Goal: Transaction & Acquisition: Obtain resource

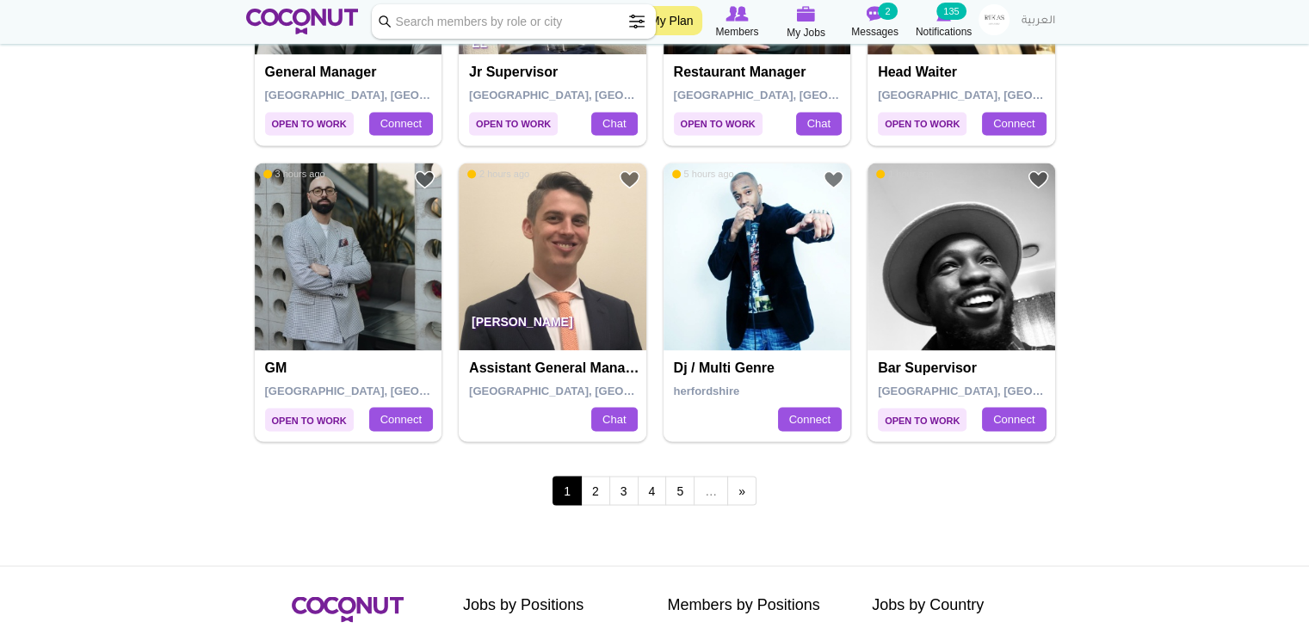
scroll to position [2898, 0]
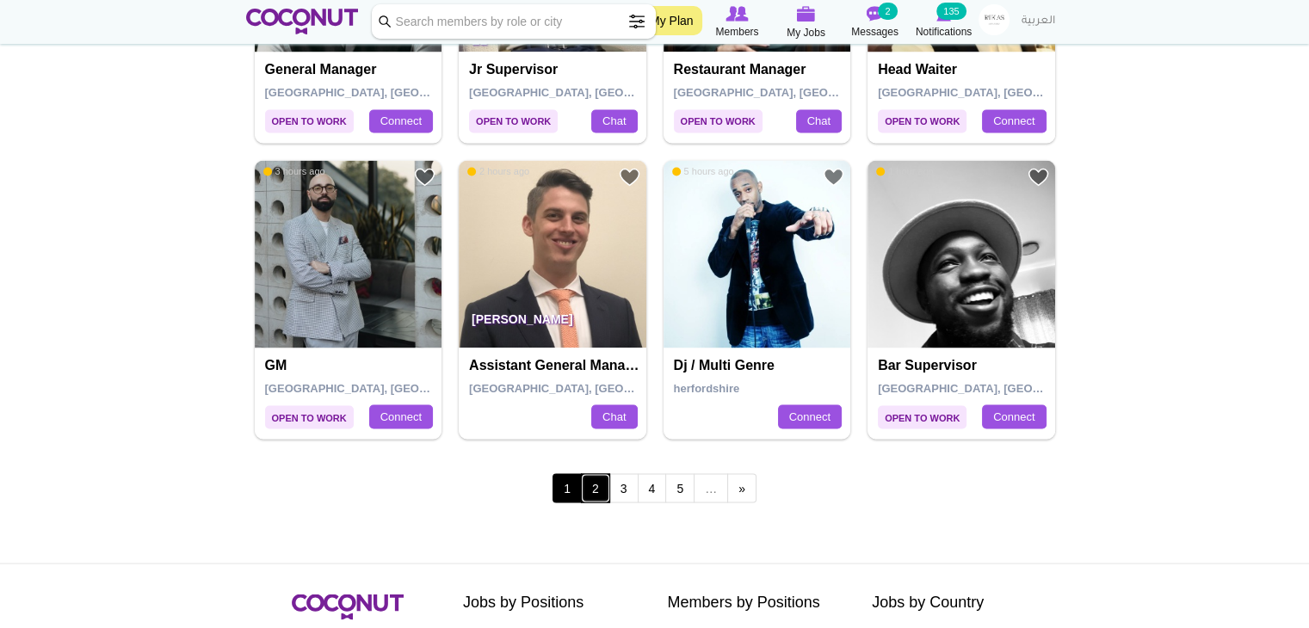
click at [603, 483] on link "2" at bounding box center [595, 487] width 29 height 29
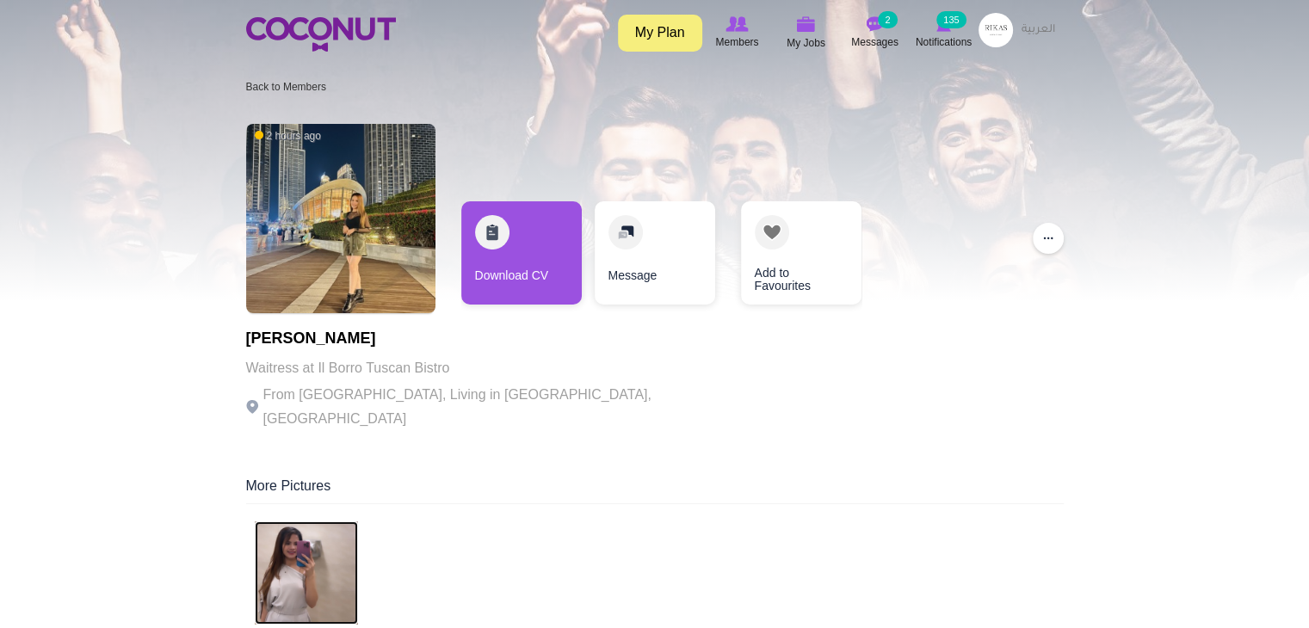
click at [343, 545] on img at bounding box center [306, 573] width 103 height 103
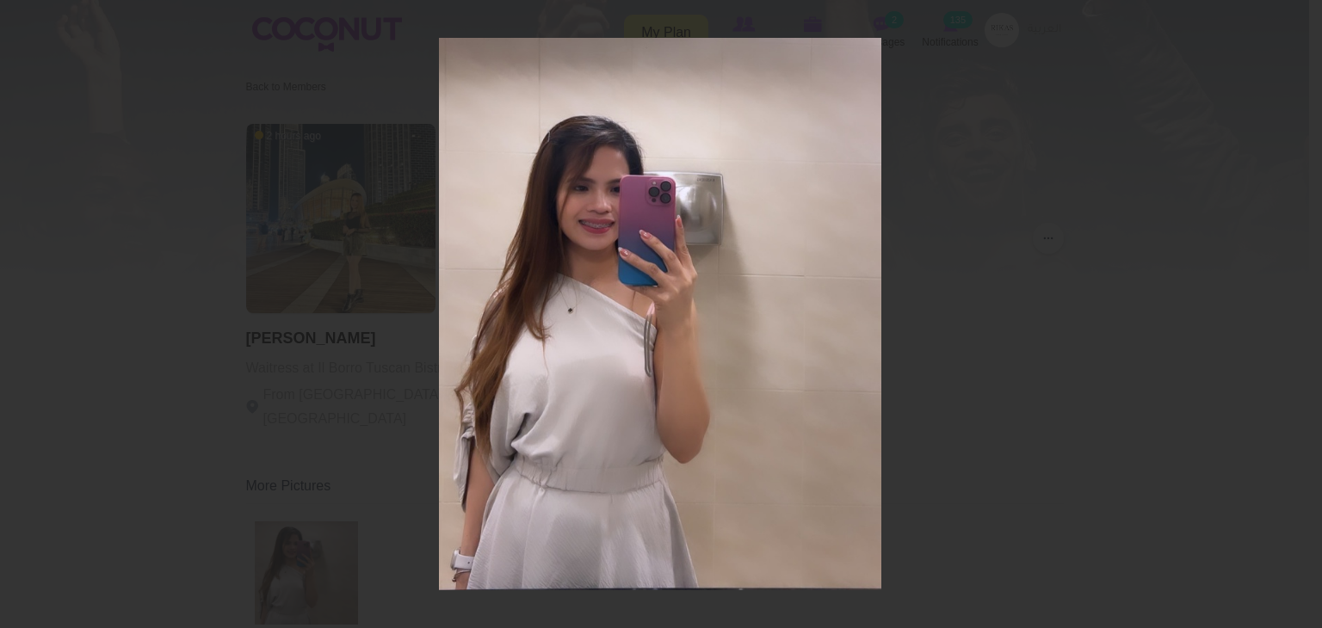
click at [1061, 295] on div at bounding box center [661, 314] width 1322 height 628
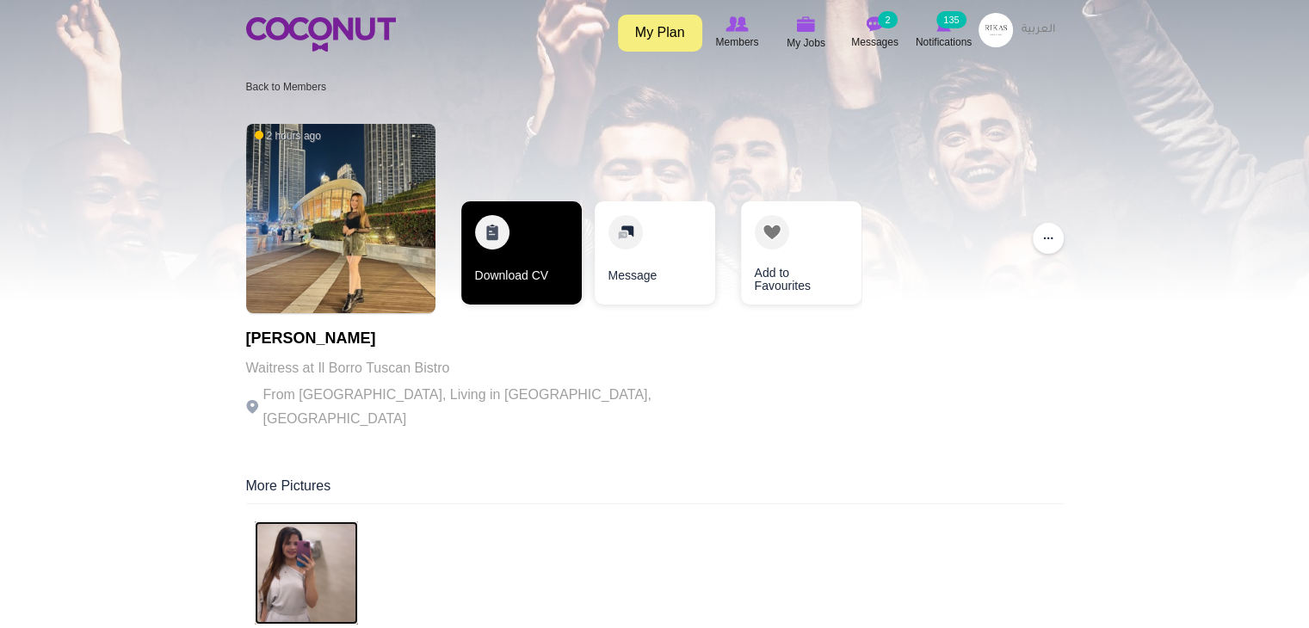
click at [556, 244] on link "Download CV" at bounding box center [521, 252] width 120 height 103
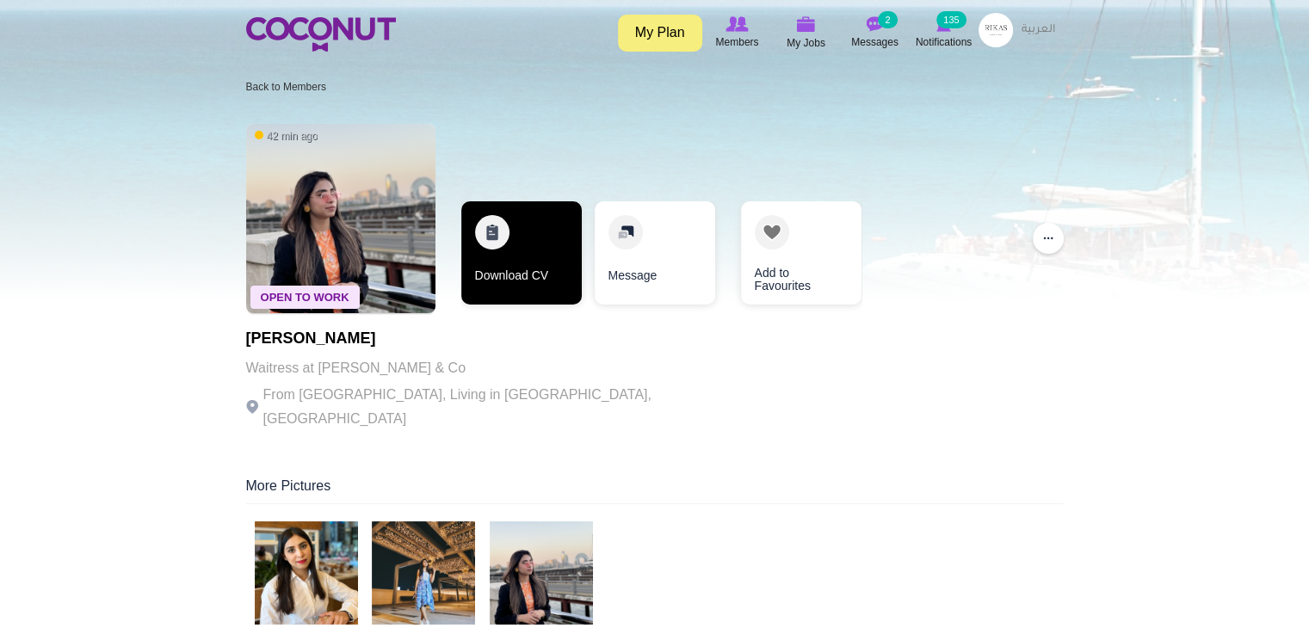
click at [503, 278] on link "Download CV" at bounding box center [521, 252] width 120 height 103
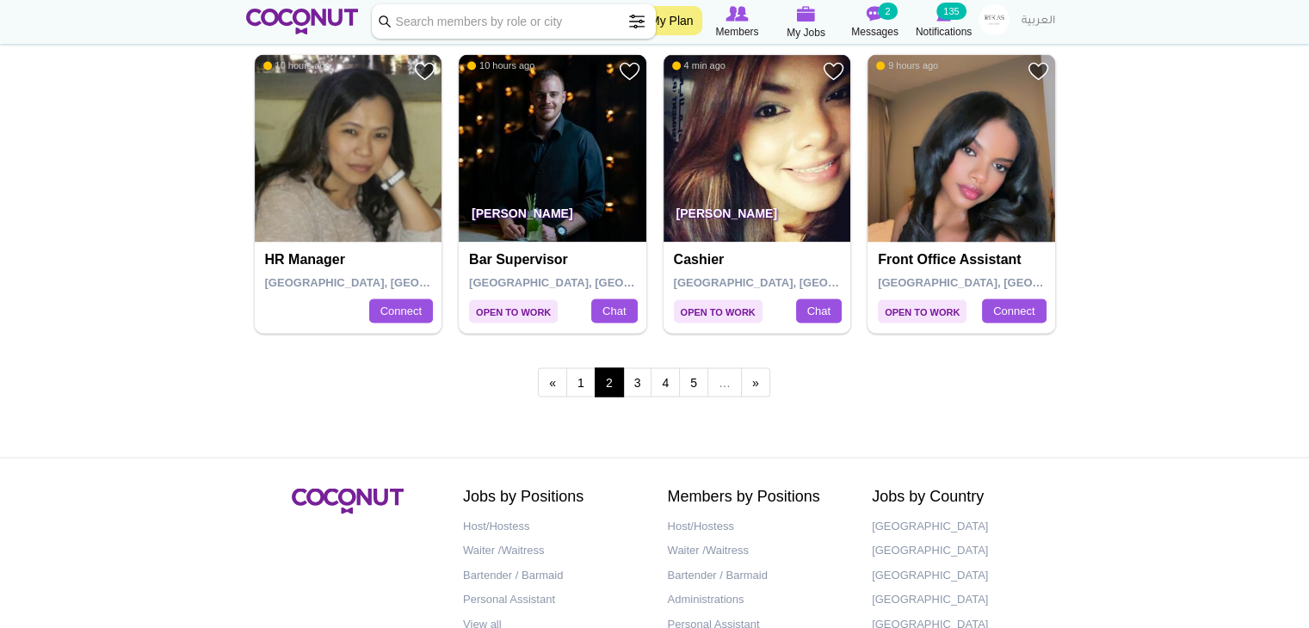
scroll to position [3008, 0]
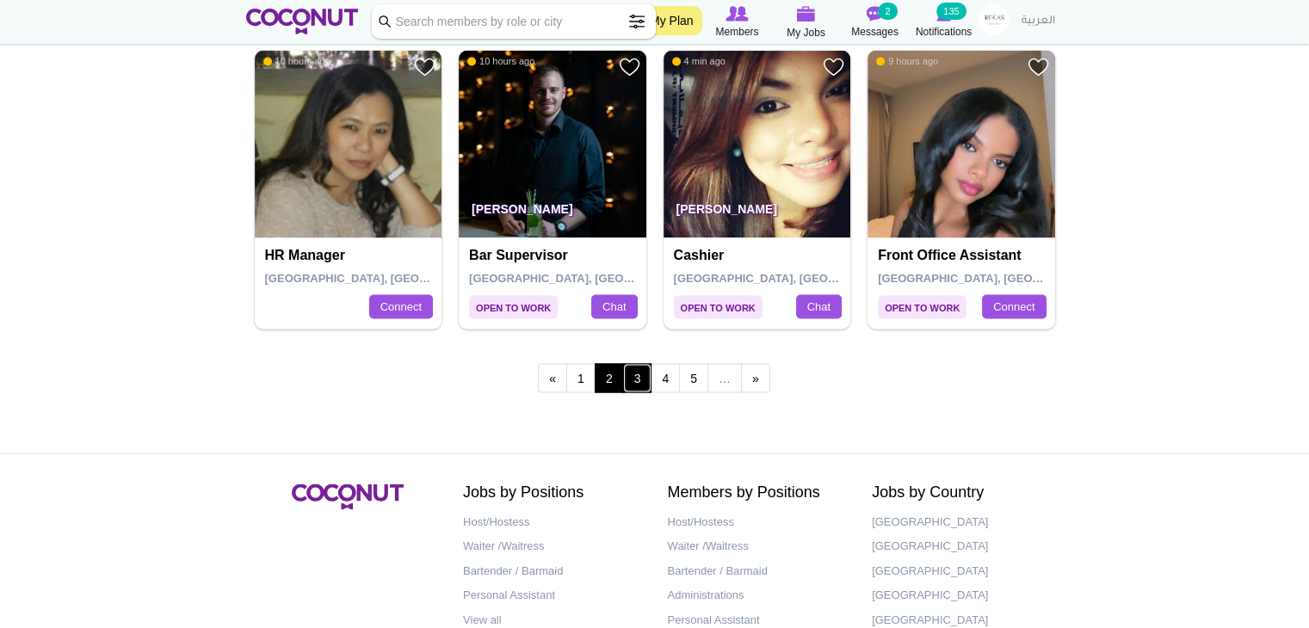
click at [639, 374] on link "3" at bounding box center [637, 377] width 29 height 29
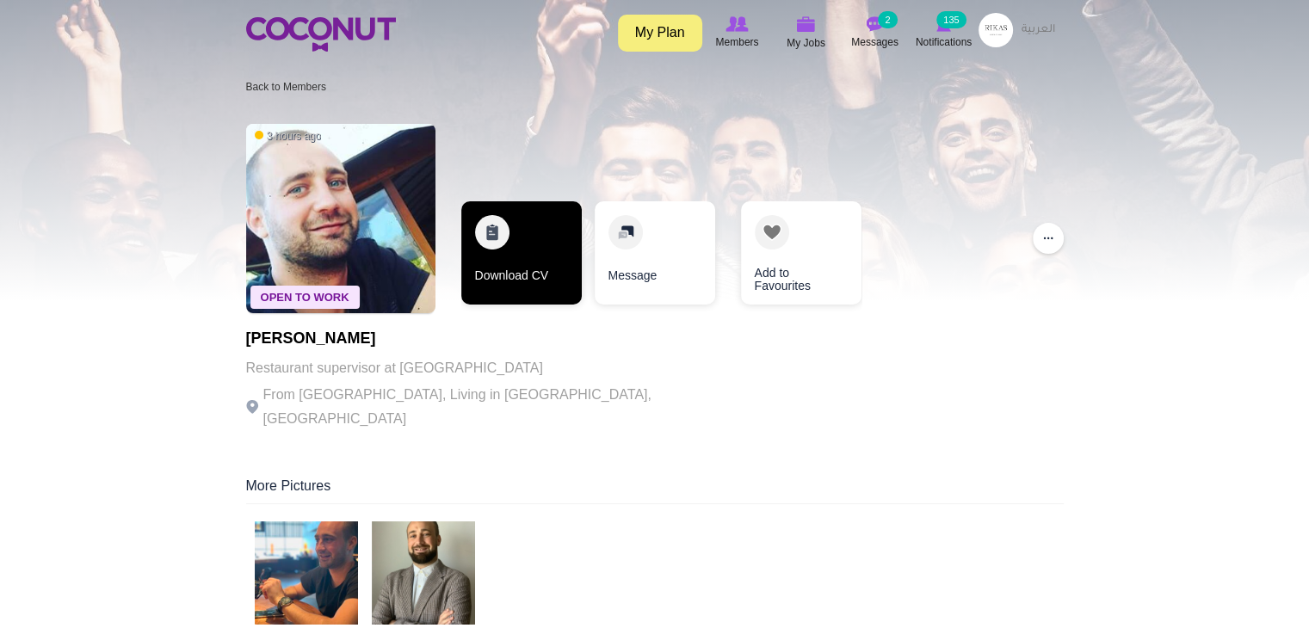
click at [529, 259] on link "Download CV" at bounding box center [521, 252] width 120 height 103
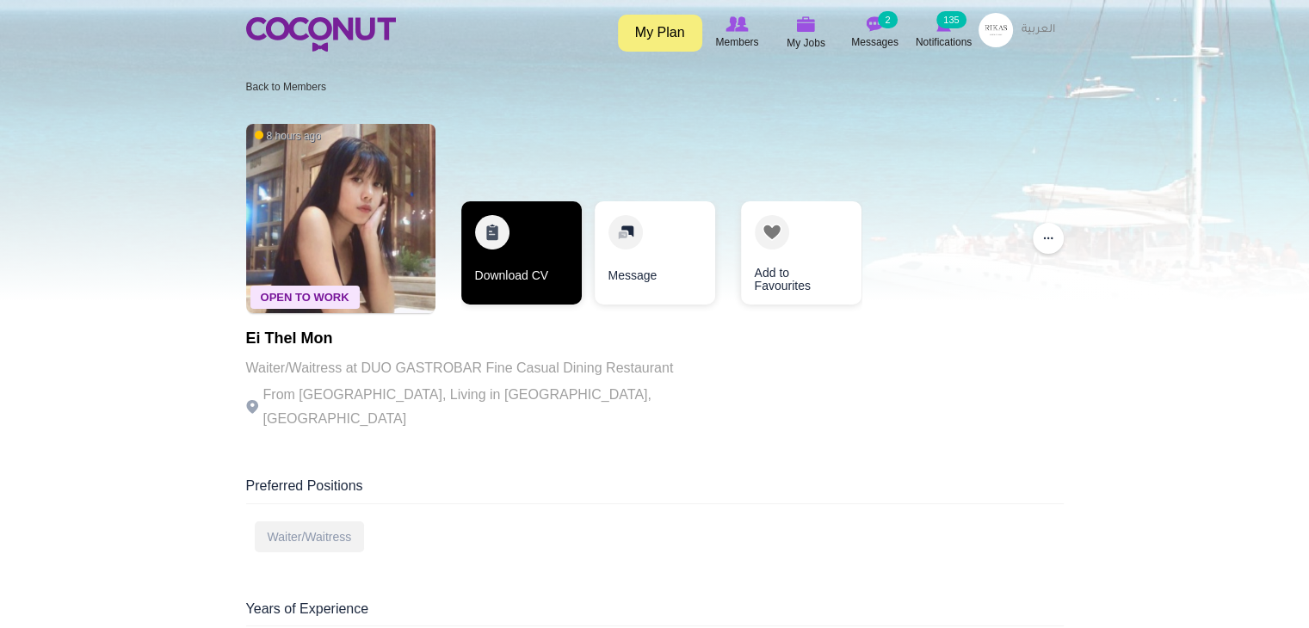
click at [510, 266] on link "Download CV" at bounding box center [521, 252] width 120 height 103
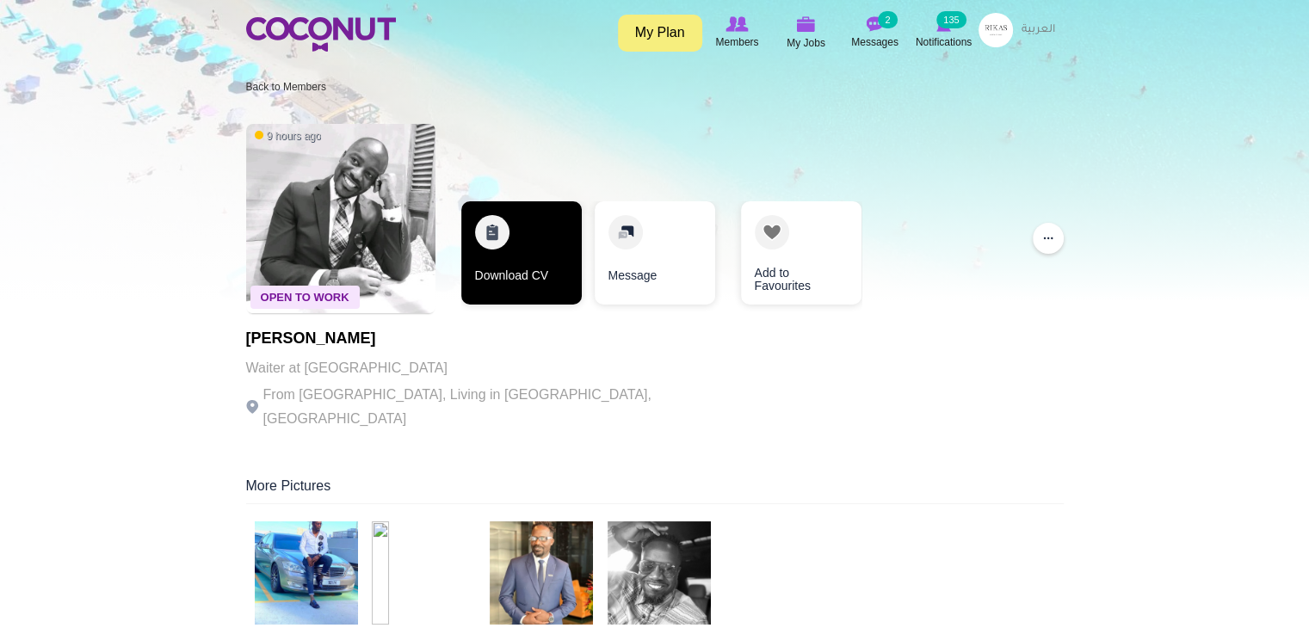
click at [530, 247] on link "Download CV" at bounding box center [521, 252] width 120 height 103
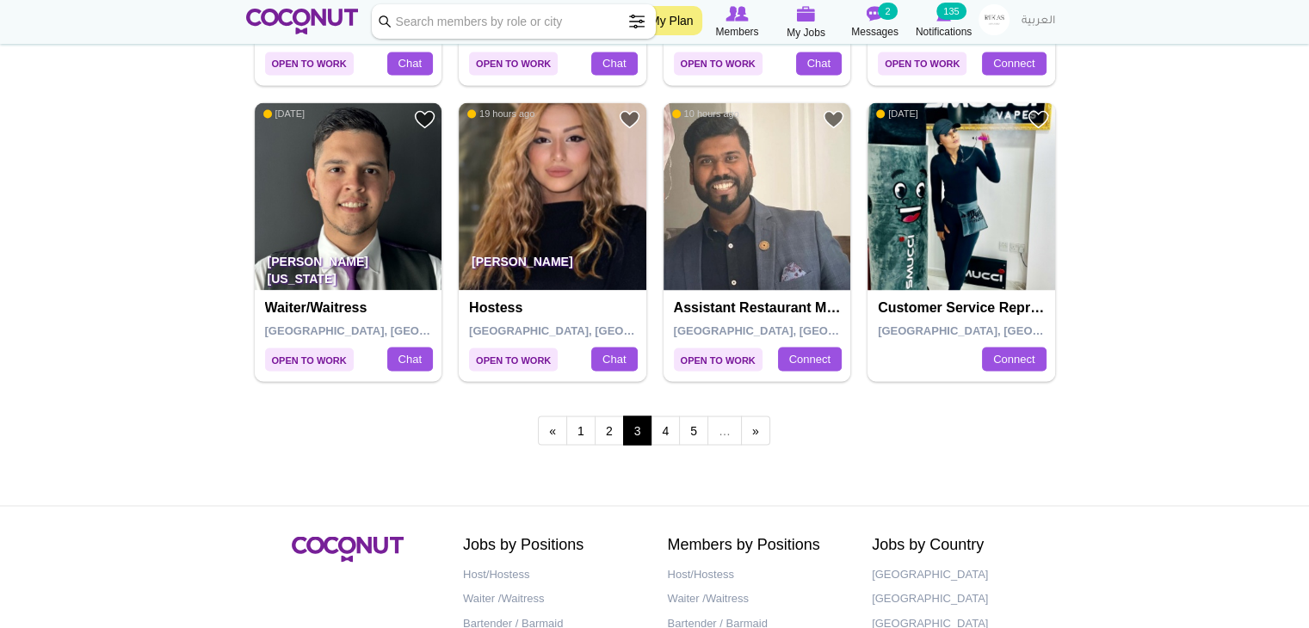
scroll to position [2957, 0]
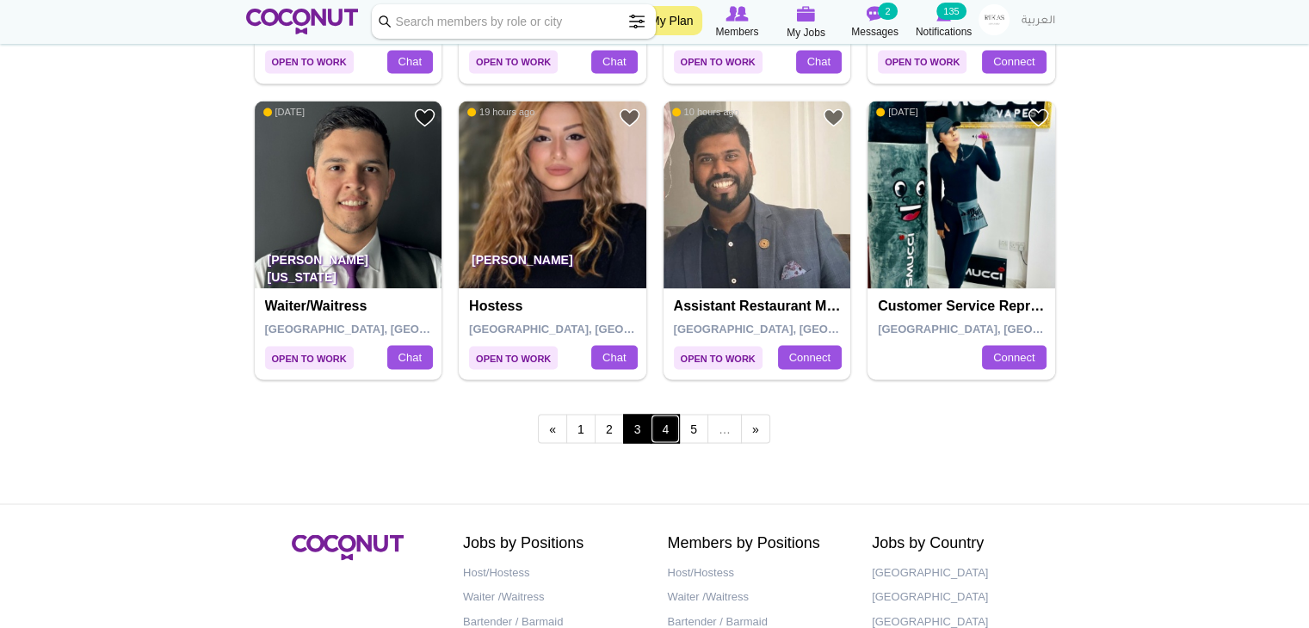
click at [661, 431] on link "4" at bounding box center [665, 428] width 29 height 29
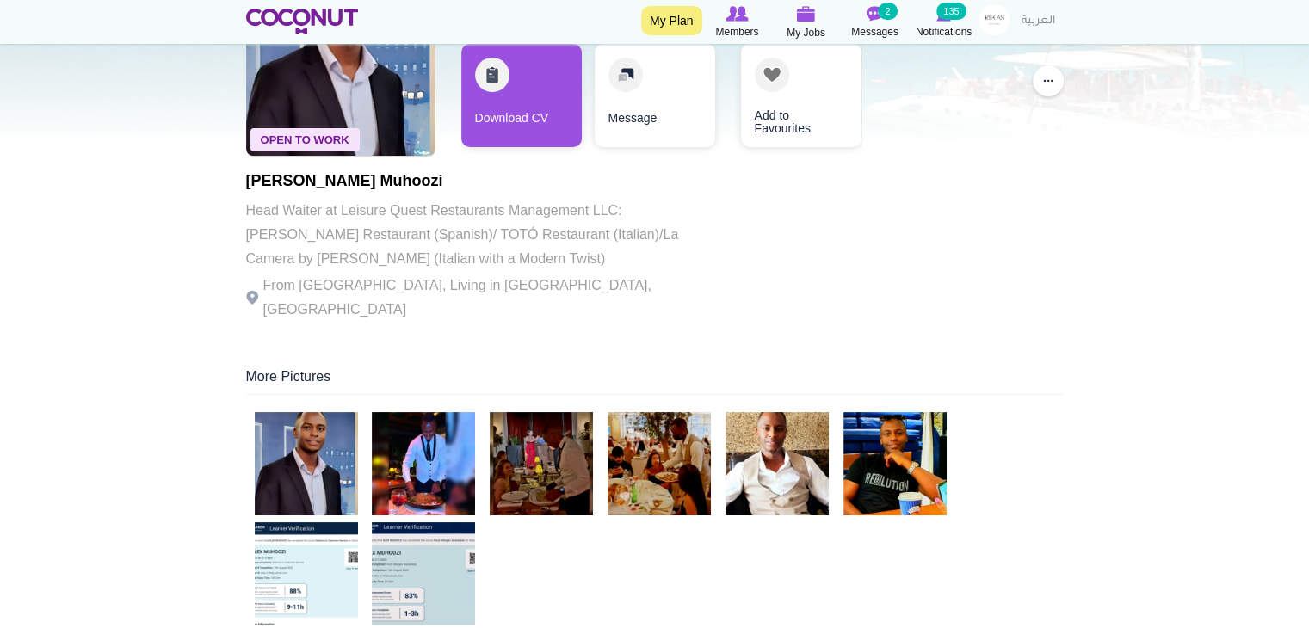
scroll to position [157, 0]
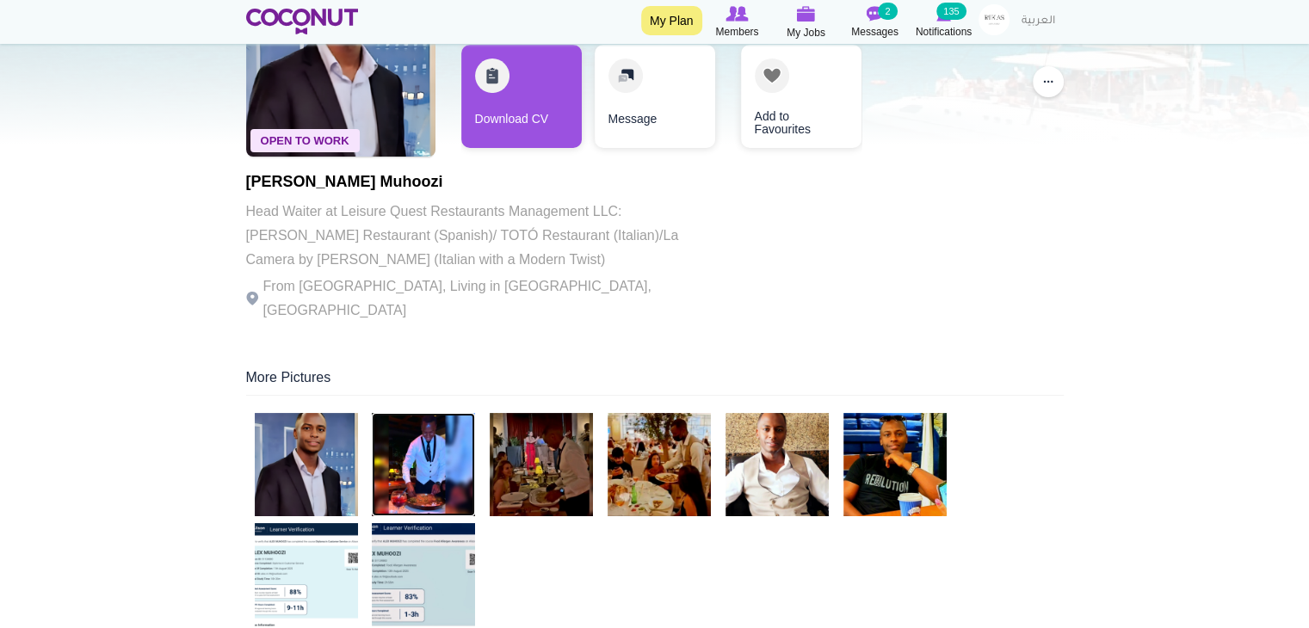
click at [410, 441] on img at bounding box center [423, 464] width 103 height 103
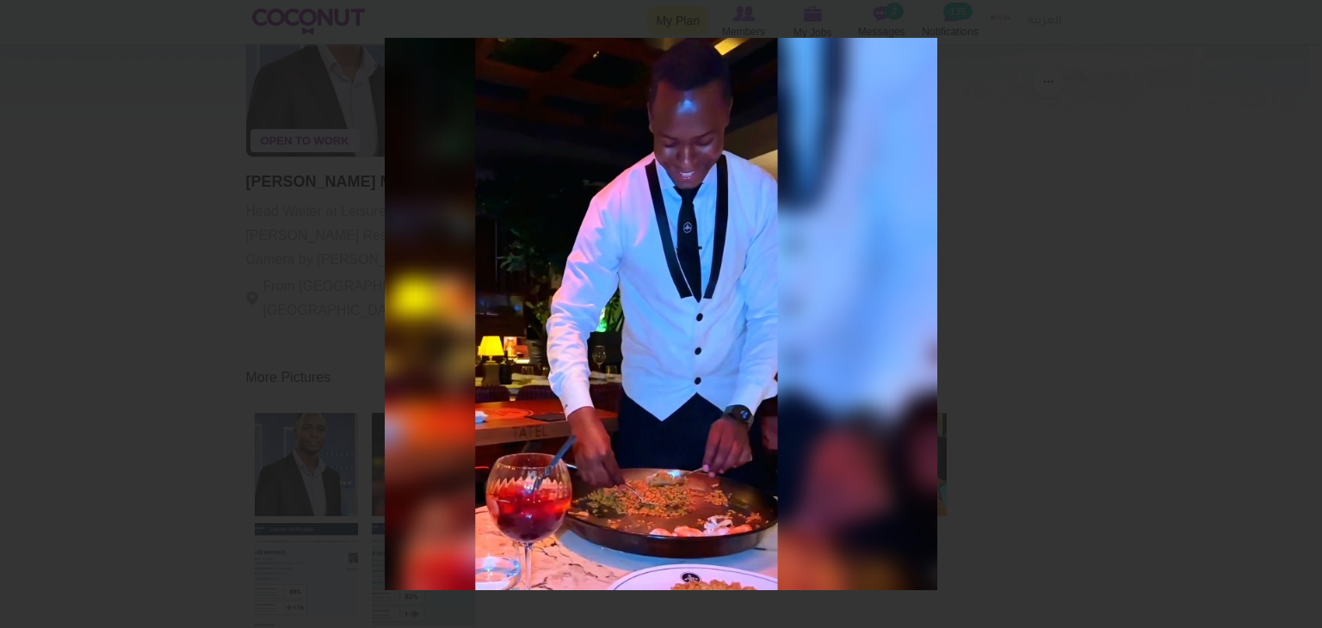
click at [1064, 245] on div at bounding box center [661, 314] width 1322 height 628
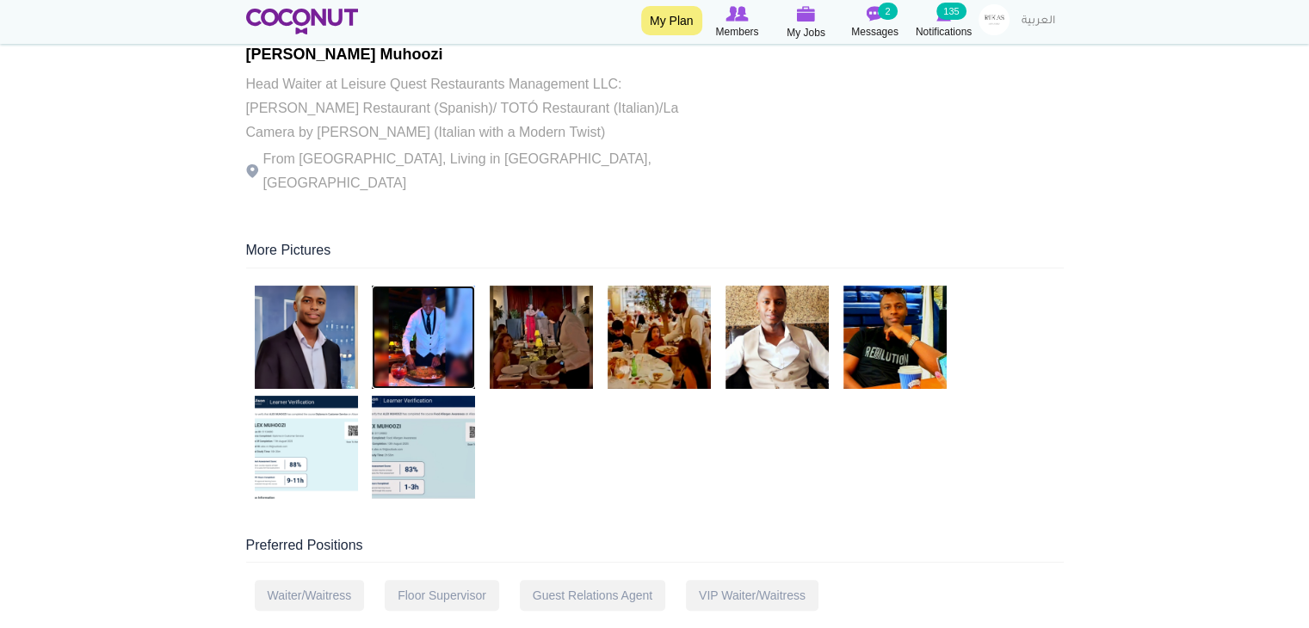
scroll to position [282, 0]
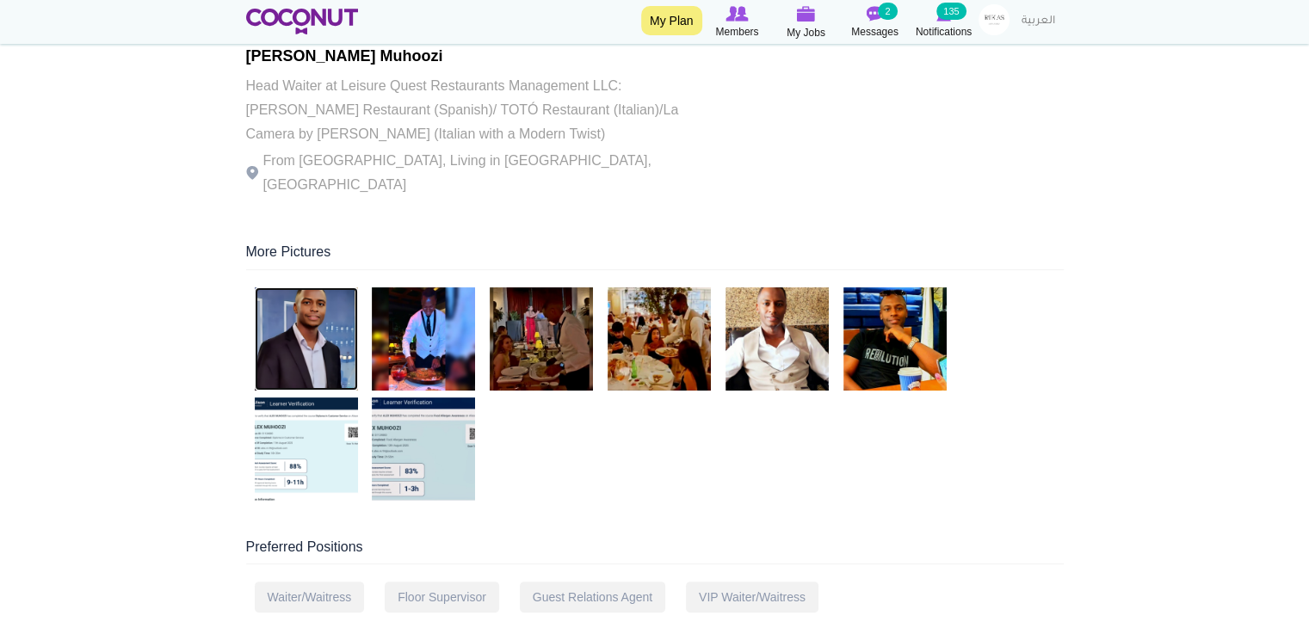
click at [315, 293] on img at bounding box center [306, 338] width 103 height 103
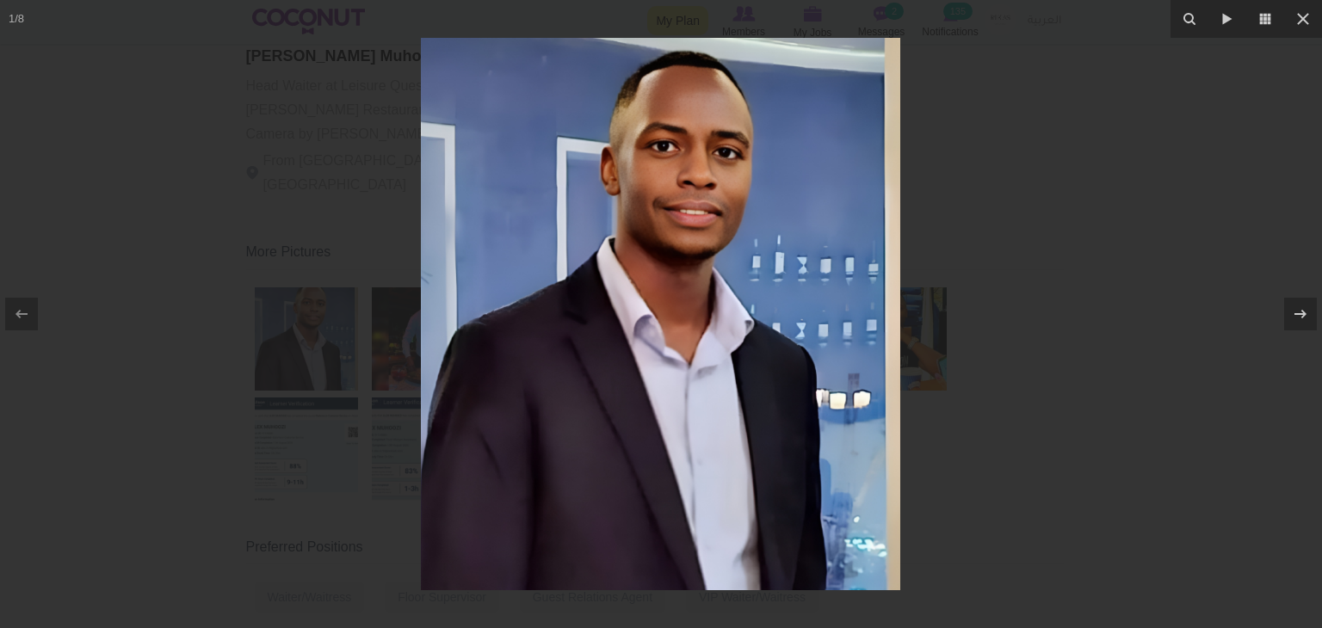
click at [1097, 185] on div at bounding box center [661, 314] width 1322 height 628
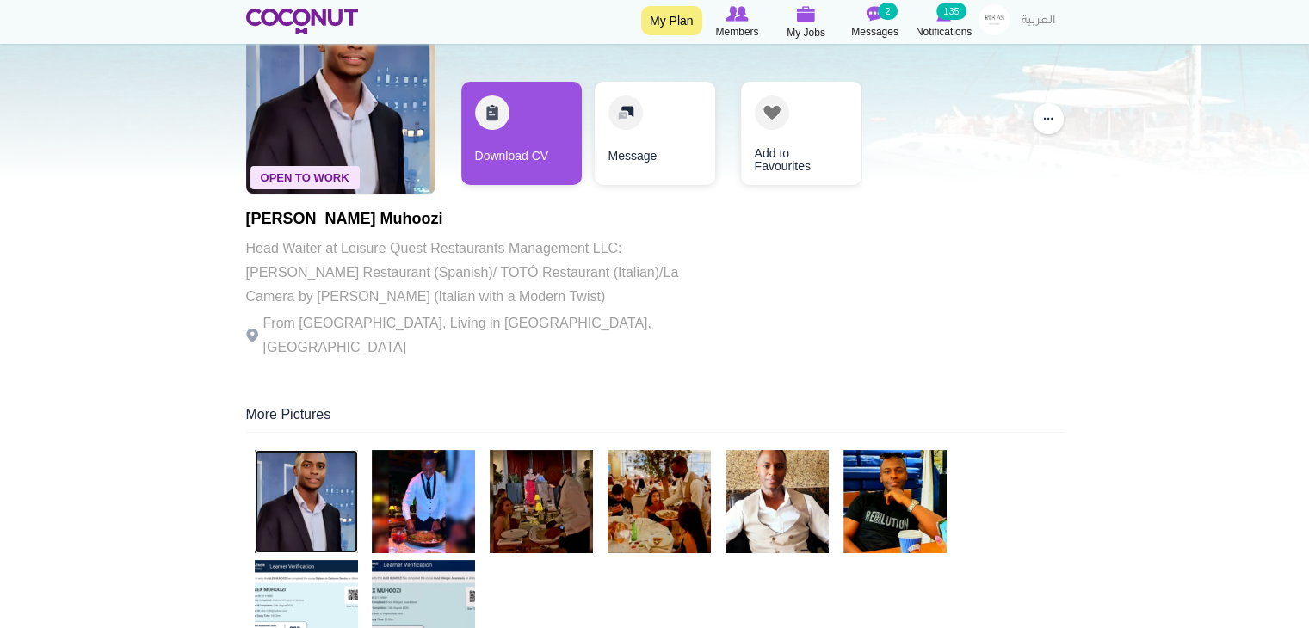
scroll to position [88, 0]
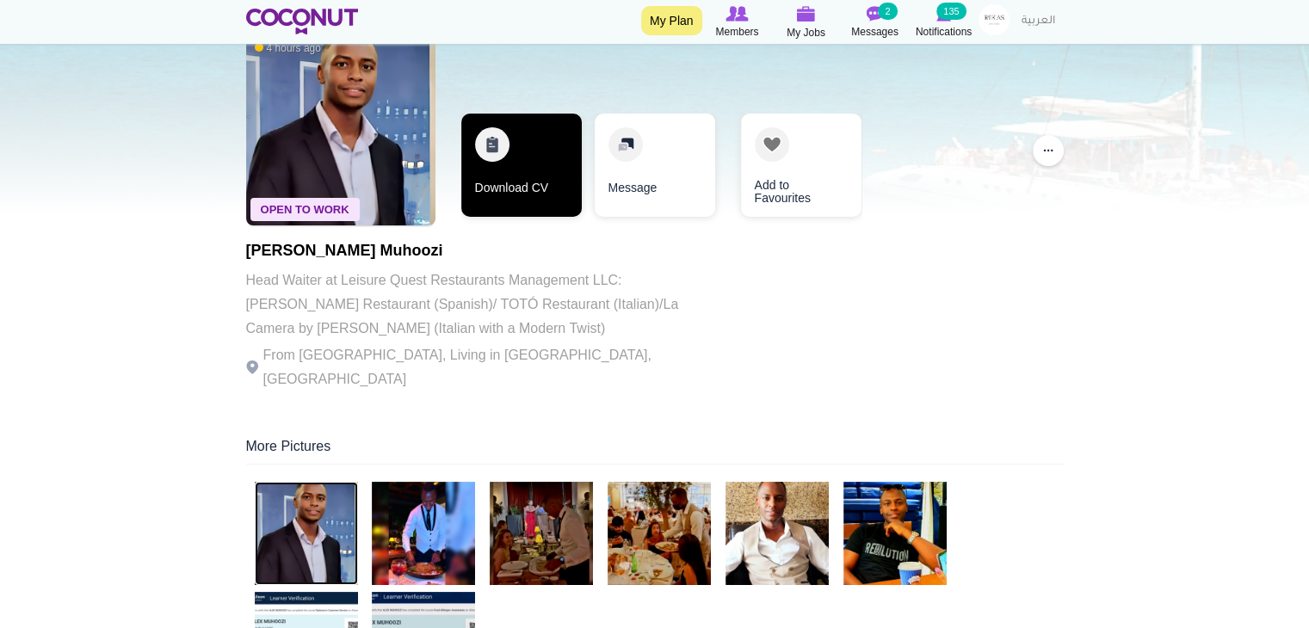
click at [514, 197] on link "Download CV" at bounding box center [521, 165] width 120 height 103
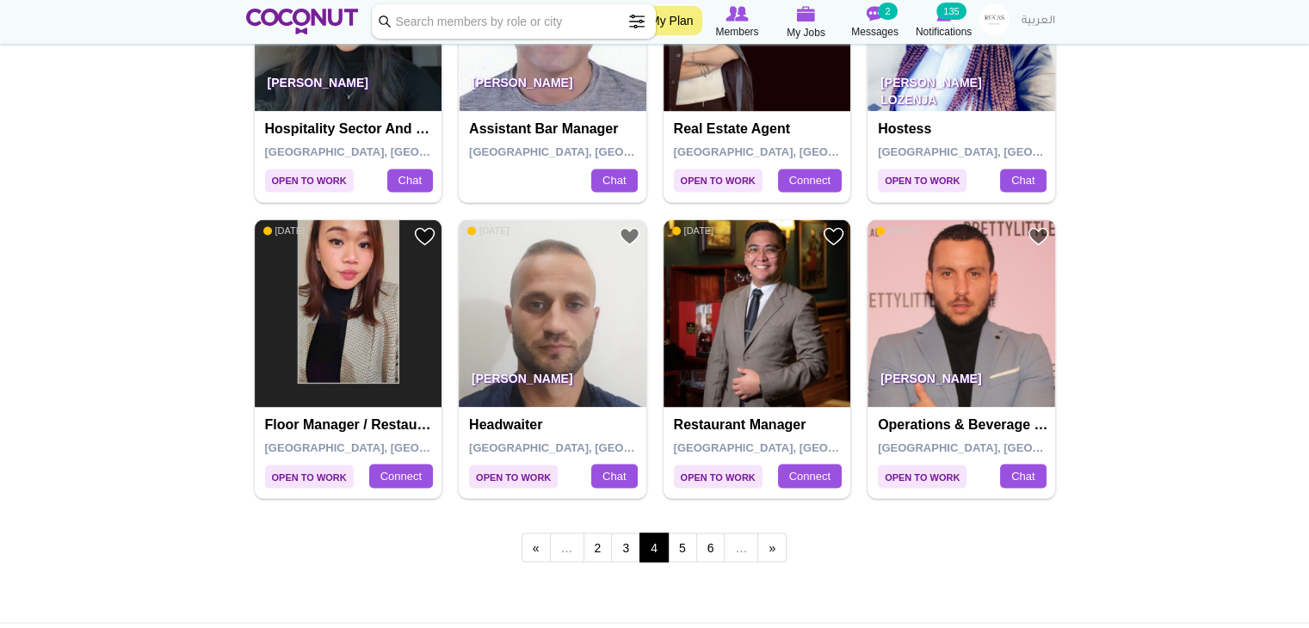
scroll to position [2899, 0]
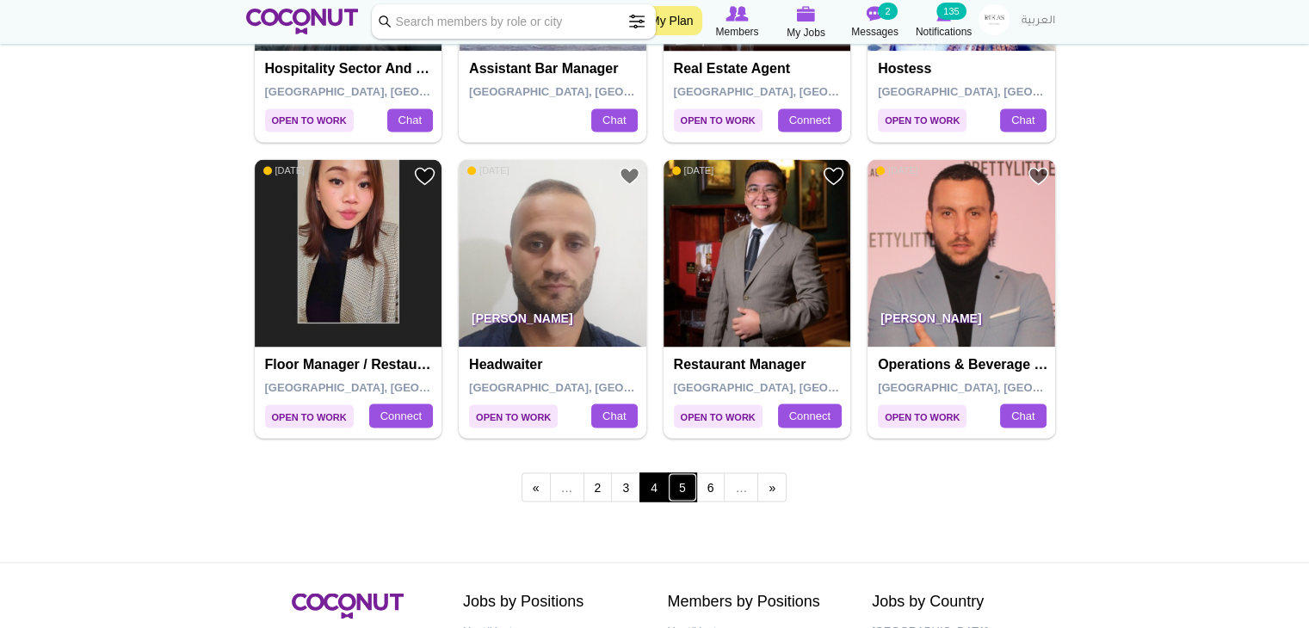
click at [687, 485] on link "5" at bounding box center [682, 486] width 29 height 29
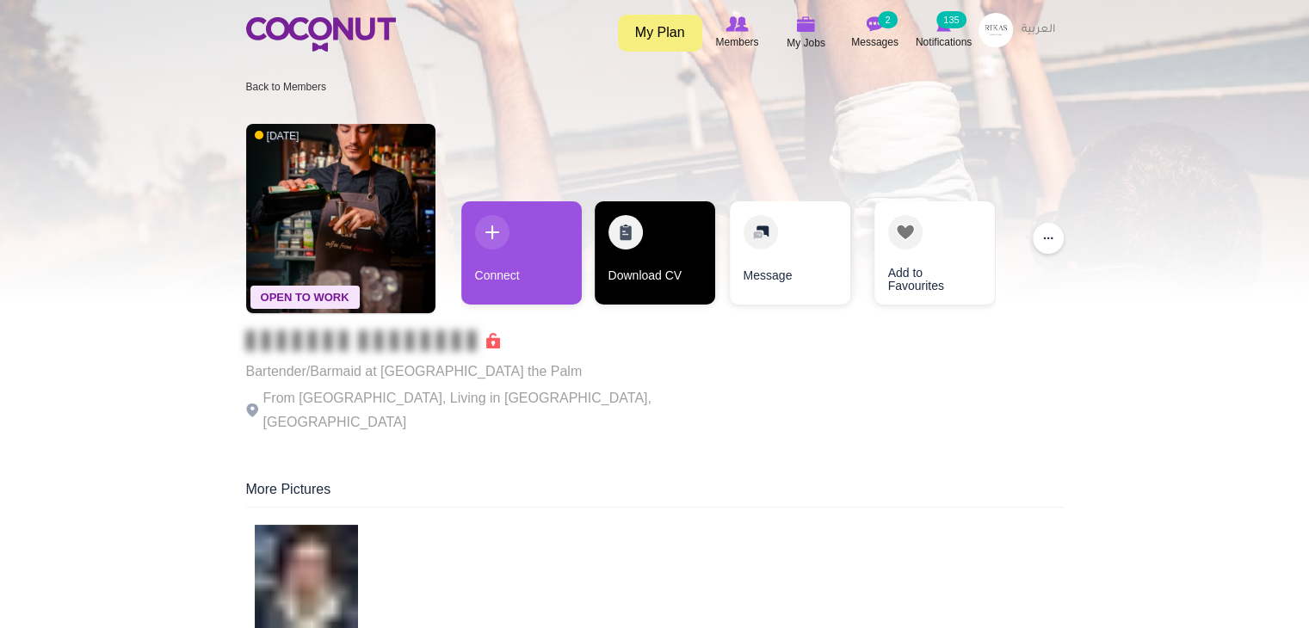
click at [689, 220] on link "Download CV" at bounding box center [655, 252] width 120 height 103
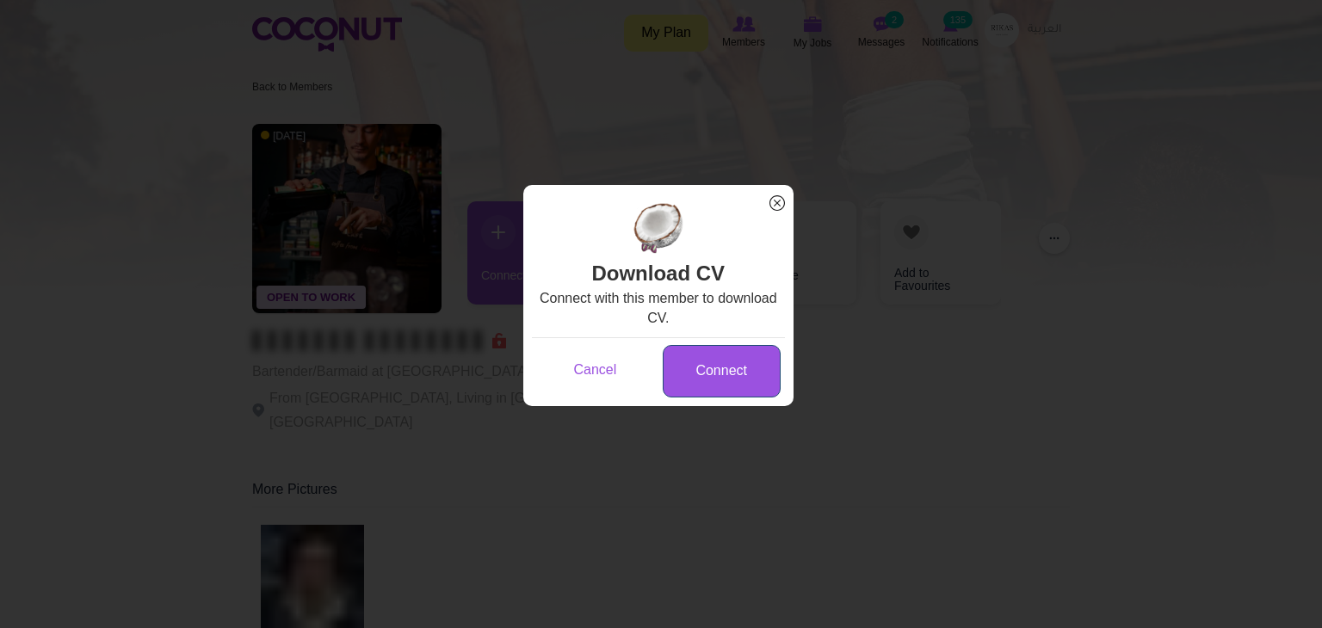
click at [730, 376] on link "Connect" at bounding box center [722, 371] width 118 height 52
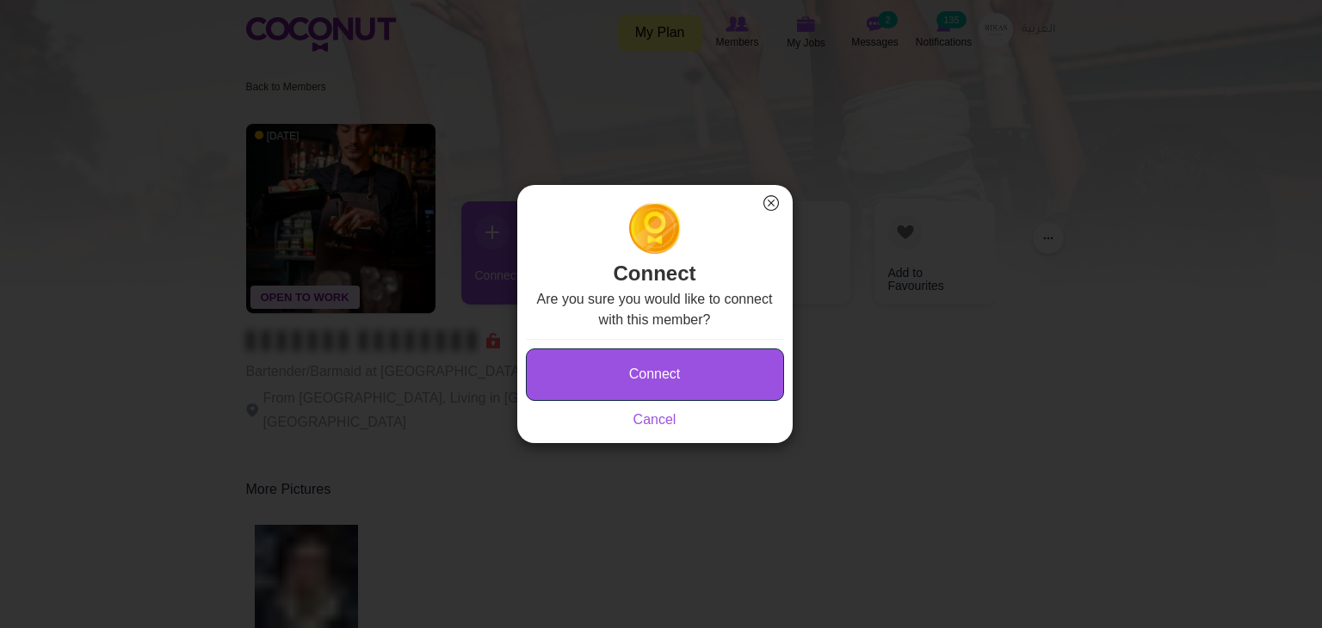
click at [675, 382] on button "Connect" at bounding box center [655, 375] width 258 height 52
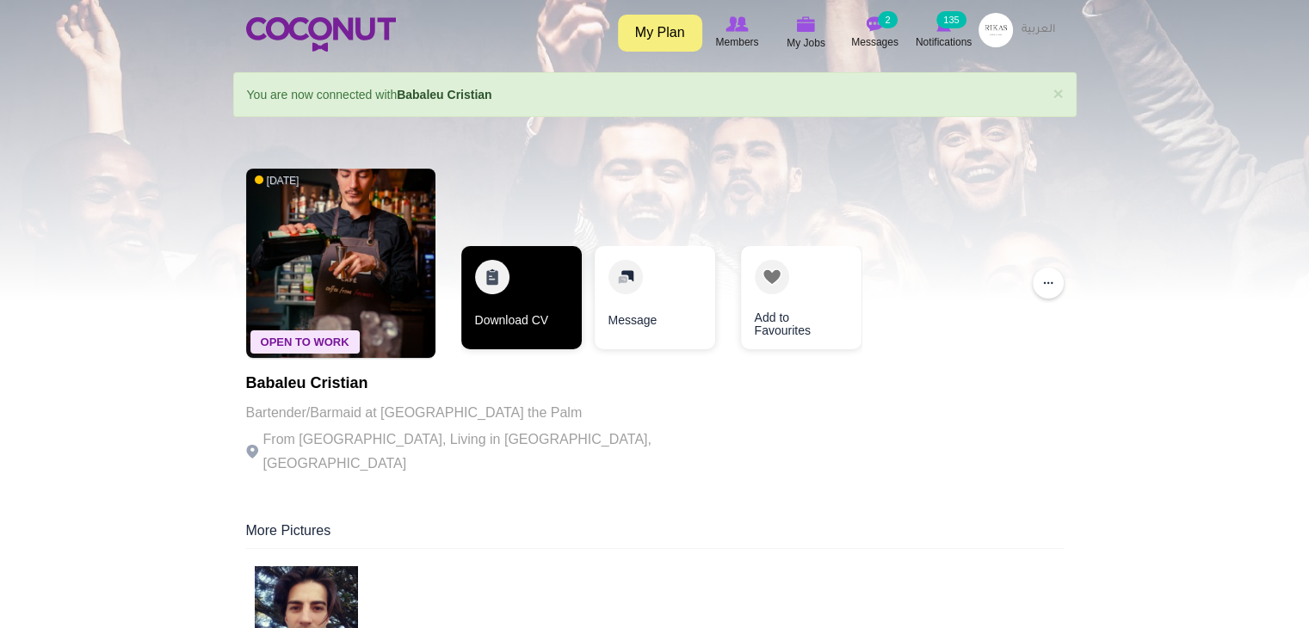
click at [540, 304] on link "Download CV" at bounding box center [521, 297] width 120 height 103
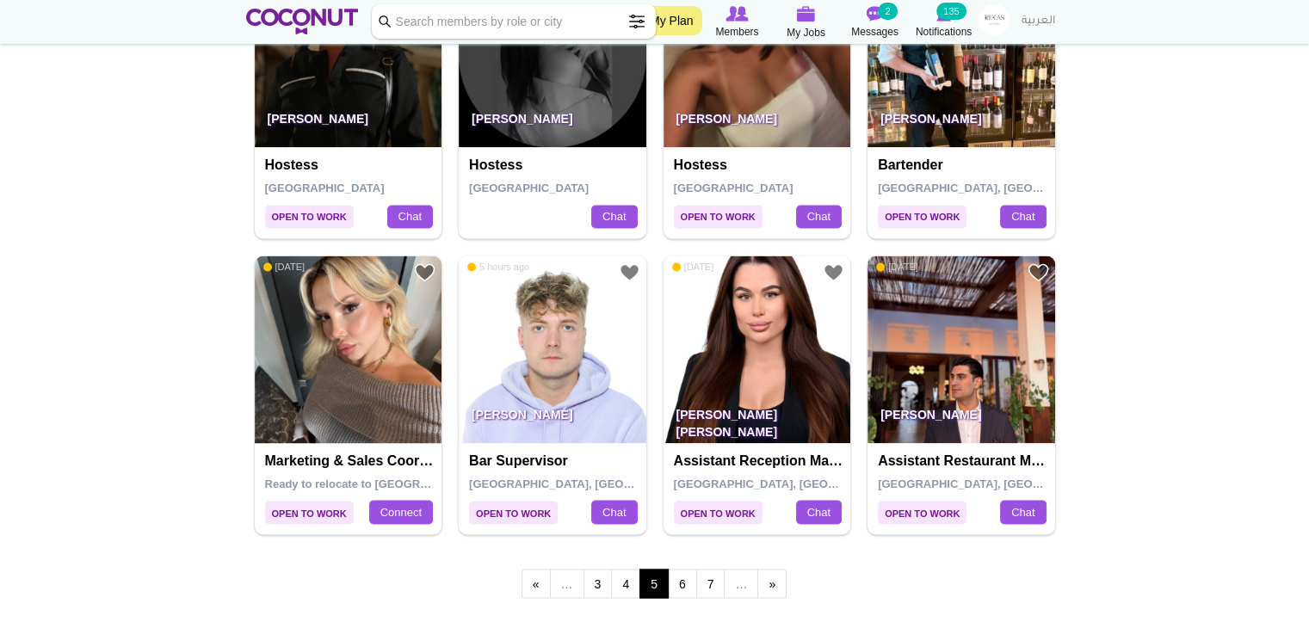
scroll to position [2802, 0]
click at [684, 585] on link "6" at bounding box center [682, 583] width 29 height 29
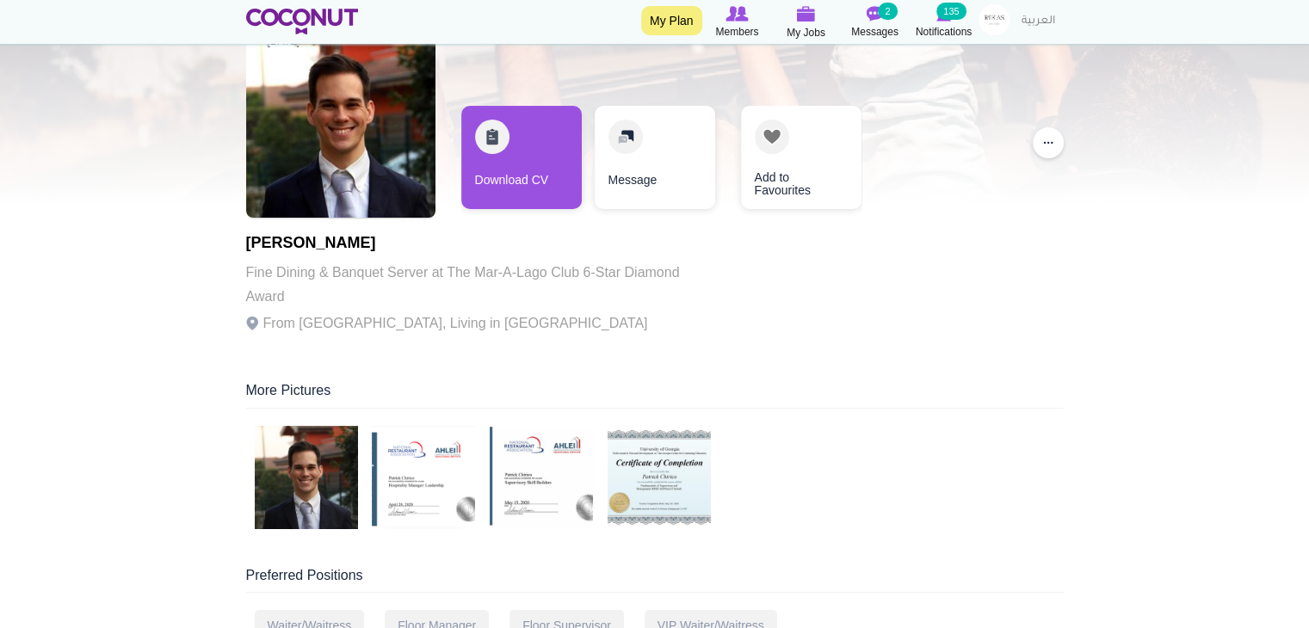
scroll to position [96, 0]
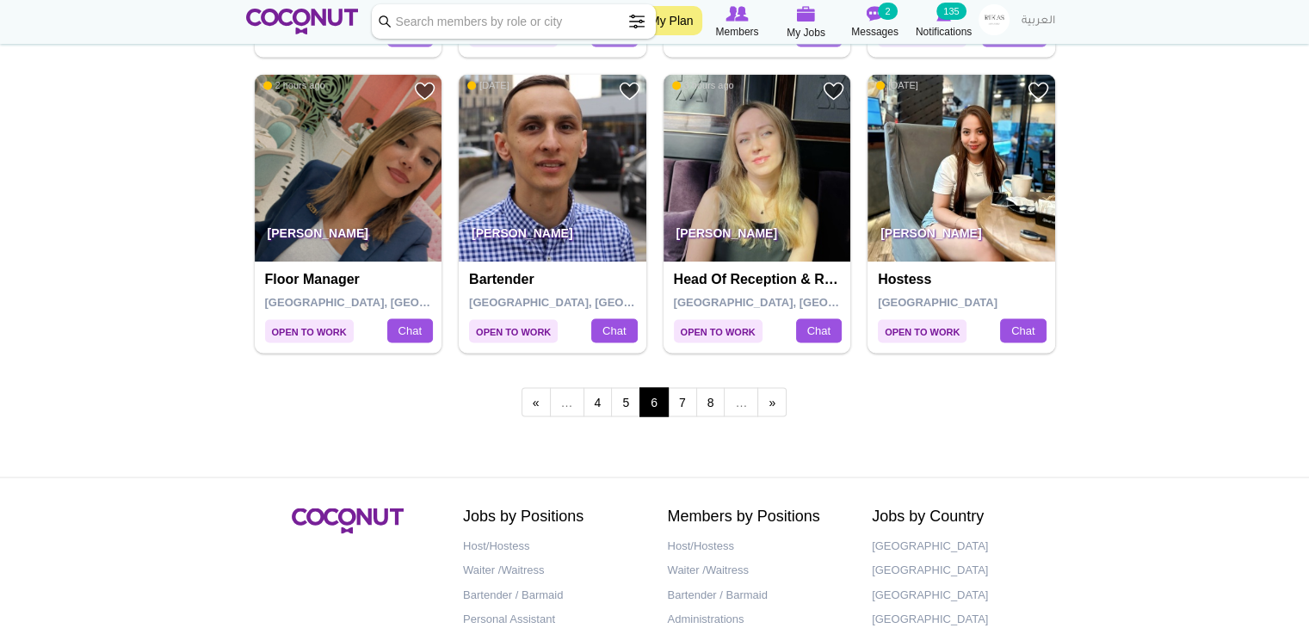
scroll to position [2985, 0]
click at [679, 390] on link "7" at bounding box center [682, 400] width 29 height 29
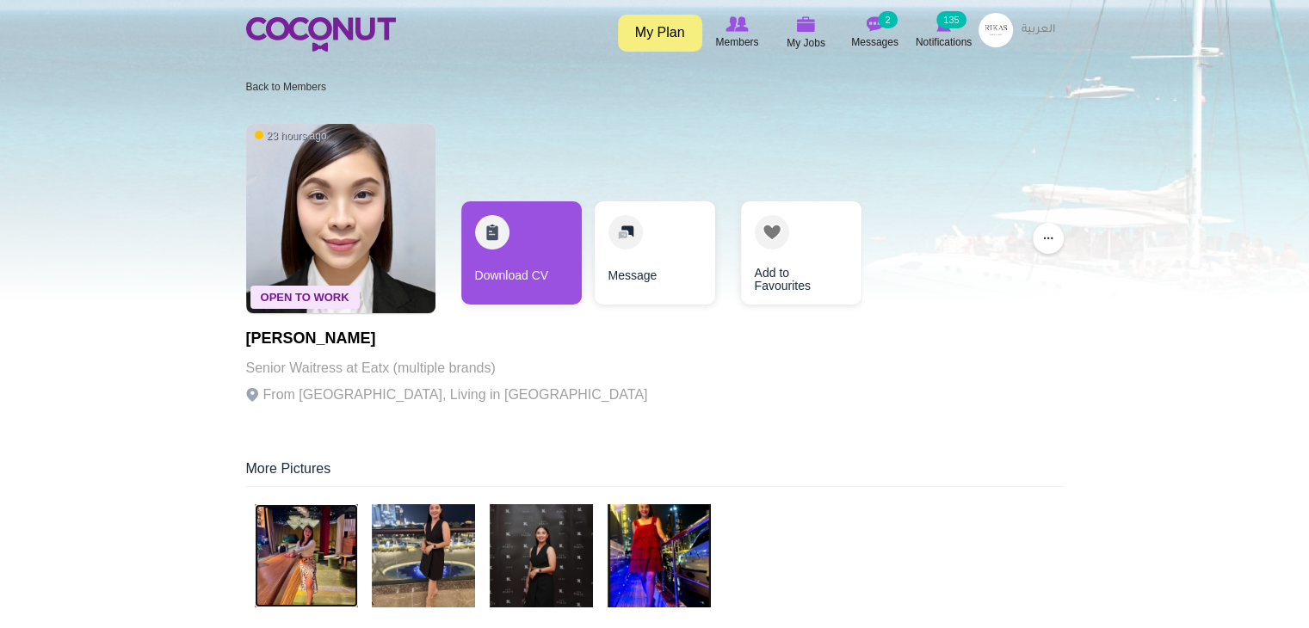
click at [349, 534] on img at bounding box center [306, 555] width 103 height 103
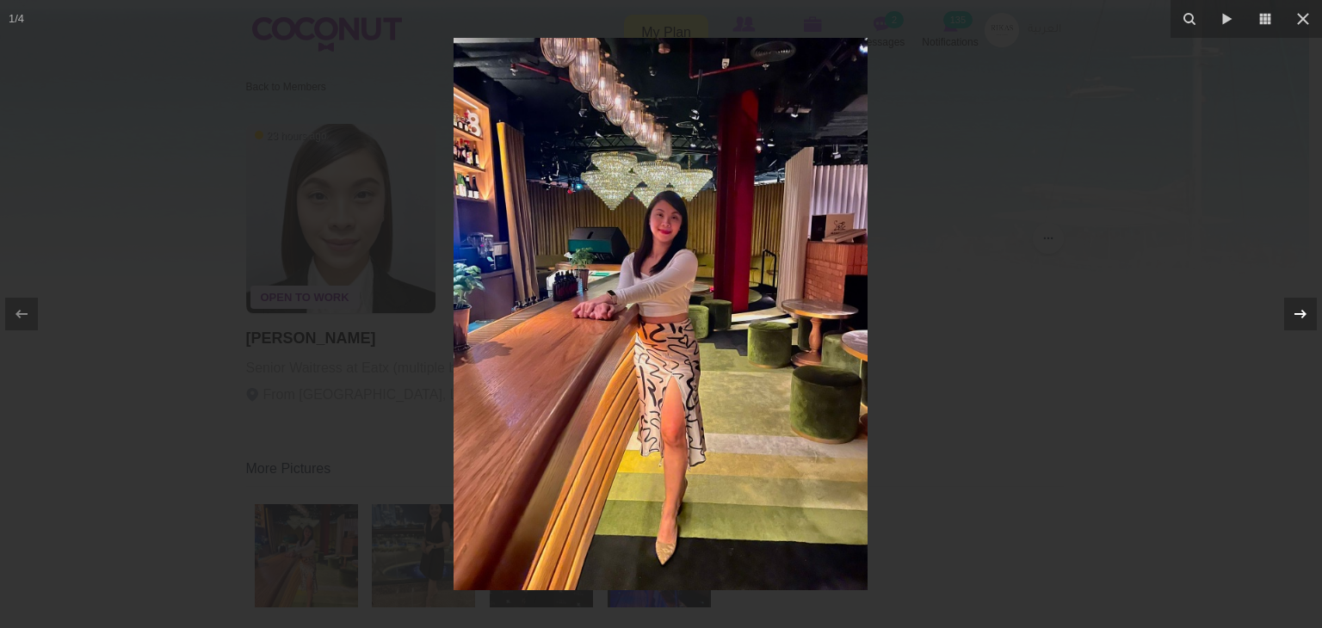
click at [1288, 311] on div at bounding box center [1300, 314] width 33 height 33
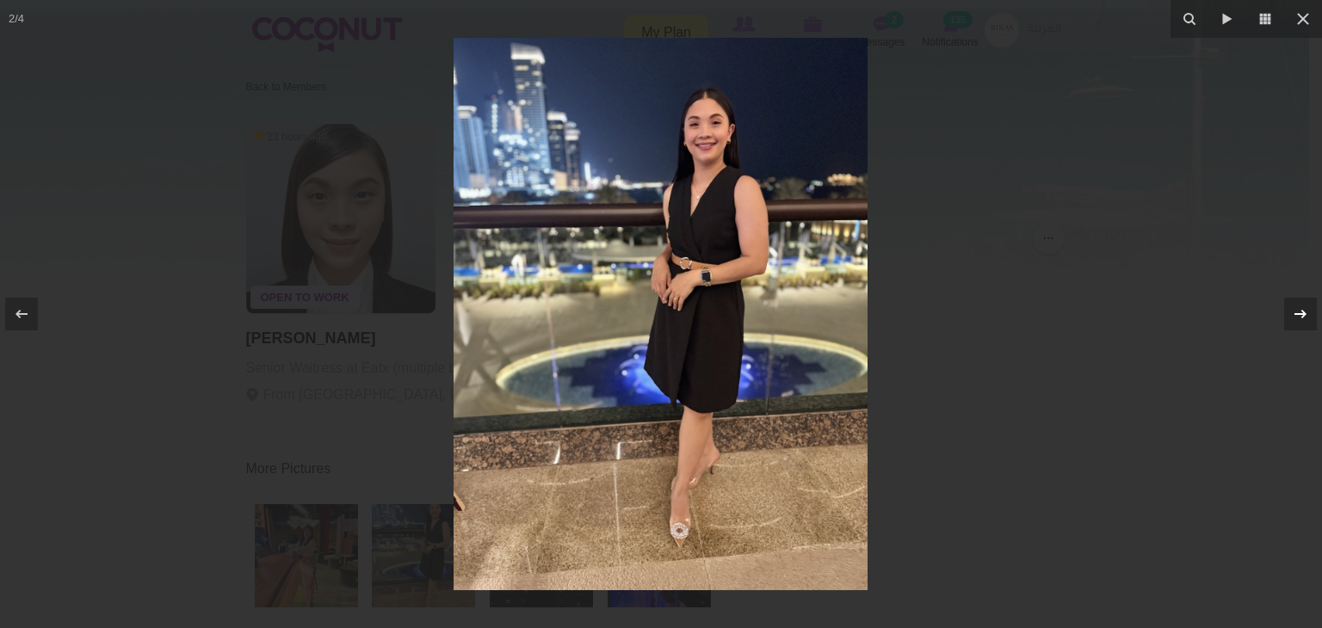
click at [1294, 311] on icon at bounding box center [1300, 314] width 21 height 21
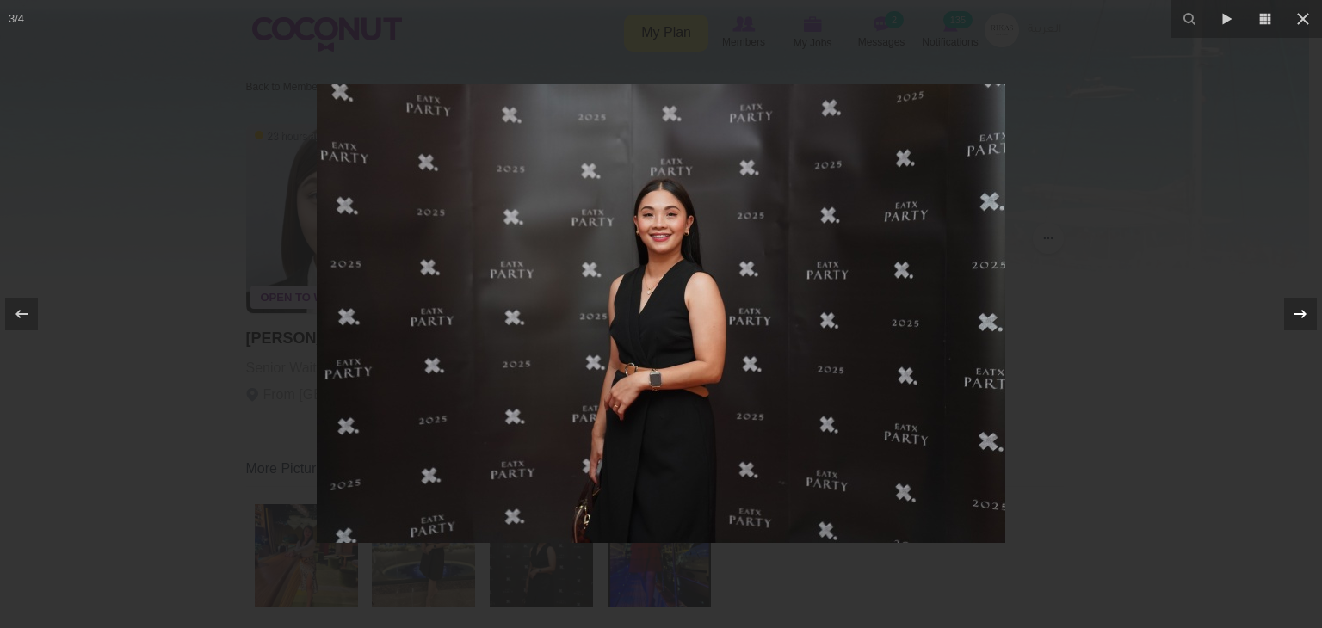
click at [1294, 311] on icon at bounding box center [1300, 314] width 21 height 21
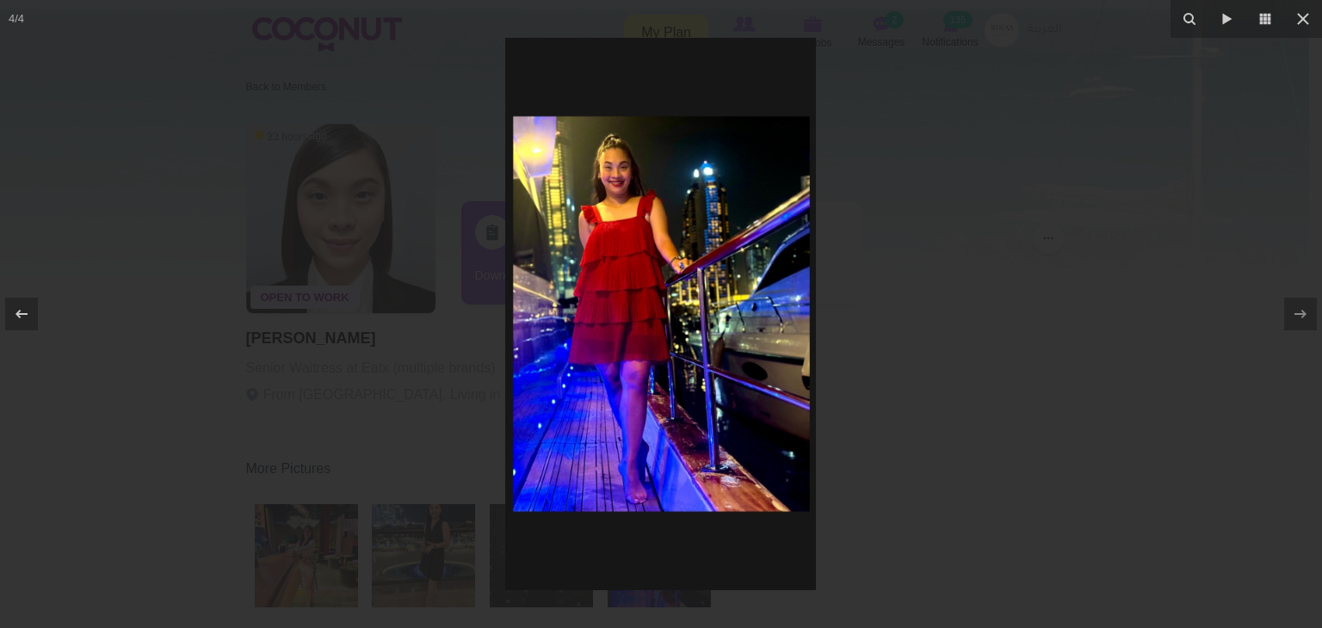
click at [1165, 245] on div at bounding box center [661, 314] width 1322 height 628
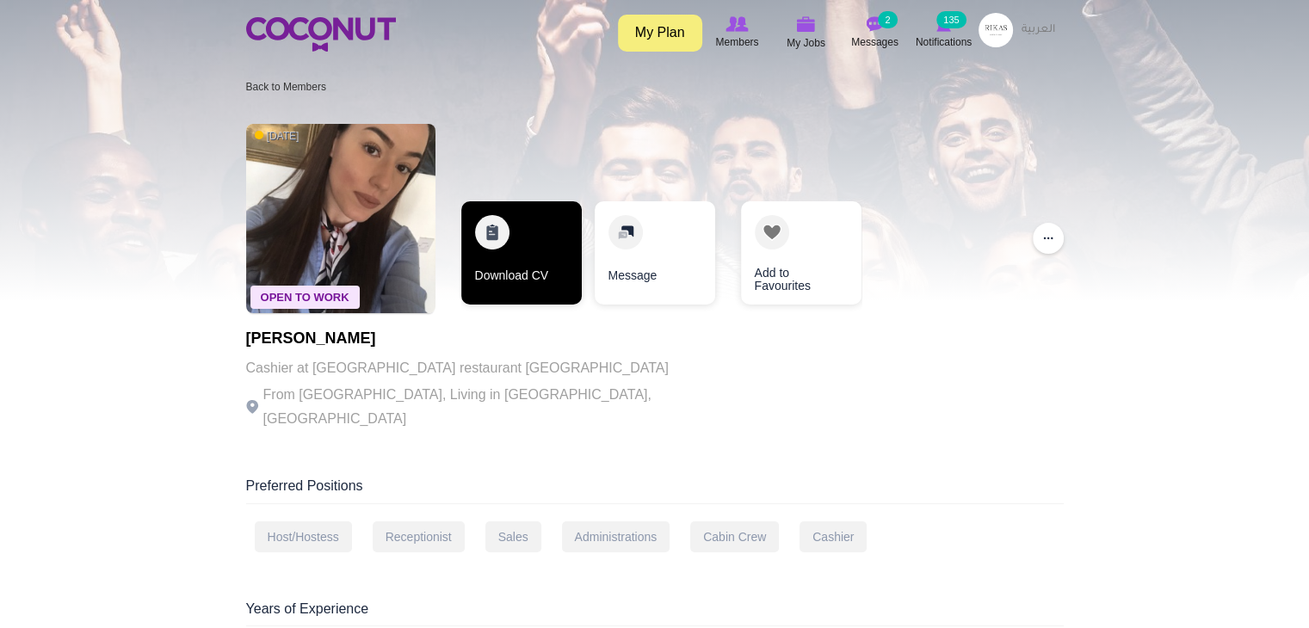
click at [528, 262] on link "Download CV" at bounding box center [521, 252] width 120 height 103
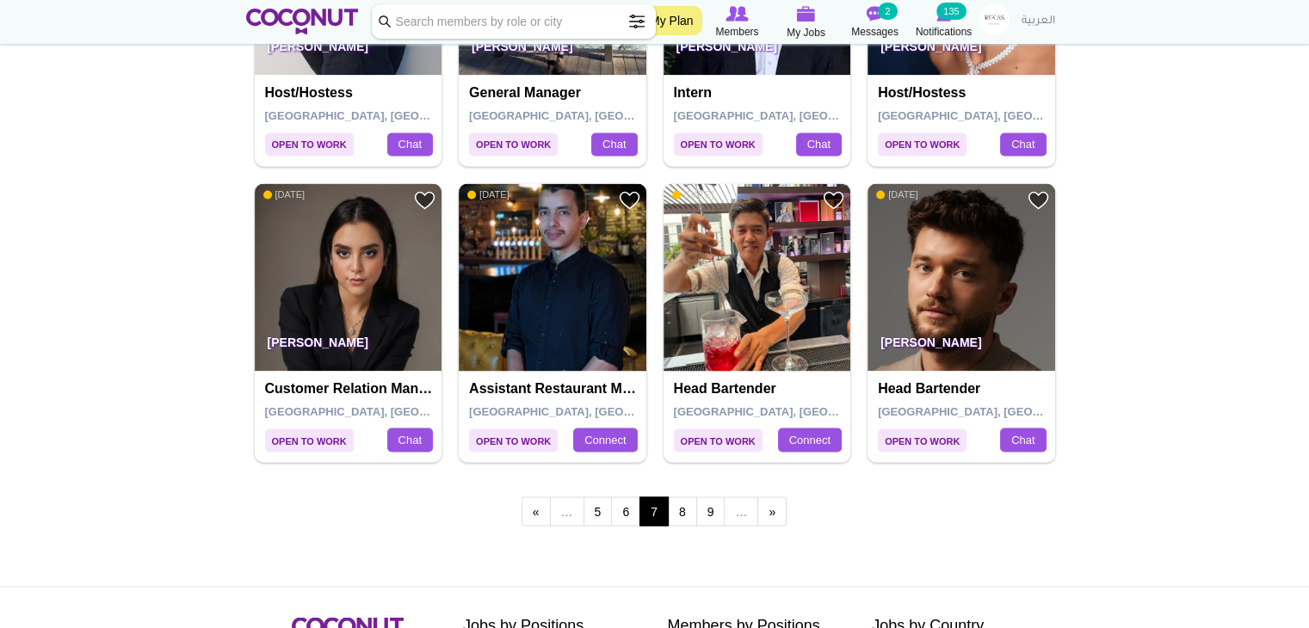
scroll to position [2914, 0]
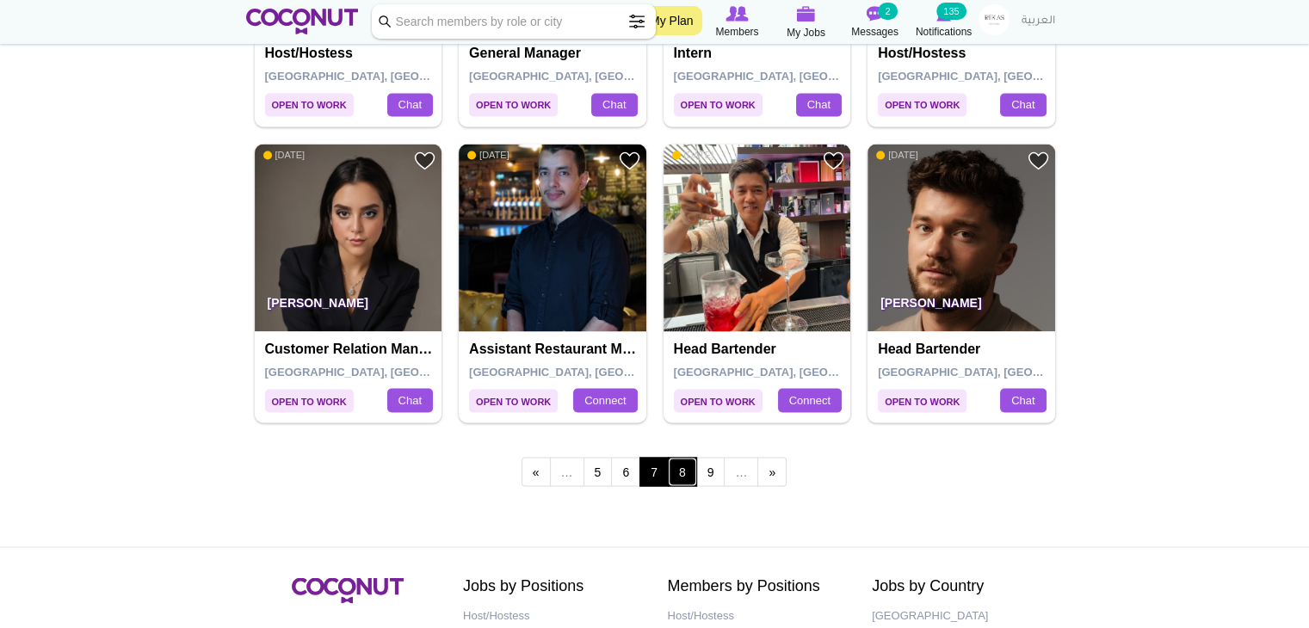
click at [689, 471] on link "8" at bounding box center [682, 471] width 29 height 29
click at [688, 469] on link "8" at bounding box center [682, 471] width 29 height 29
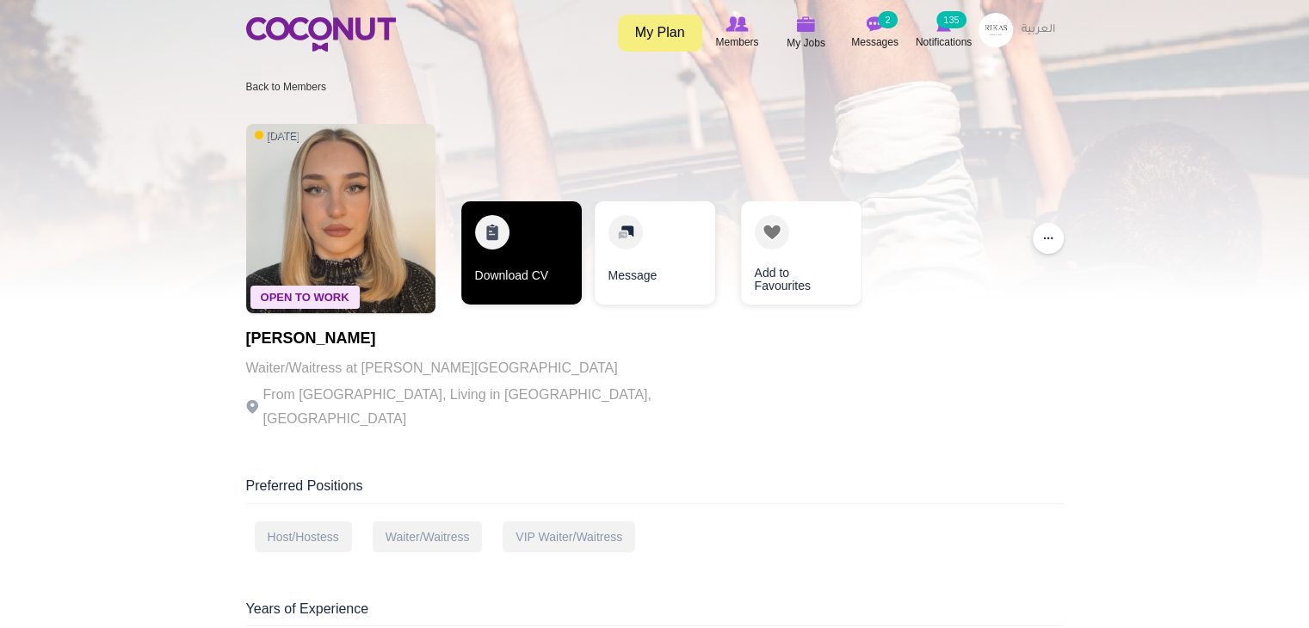
click at [510, 259] on link "Download CV" at bounding box center [521, 252] width 120 height 103
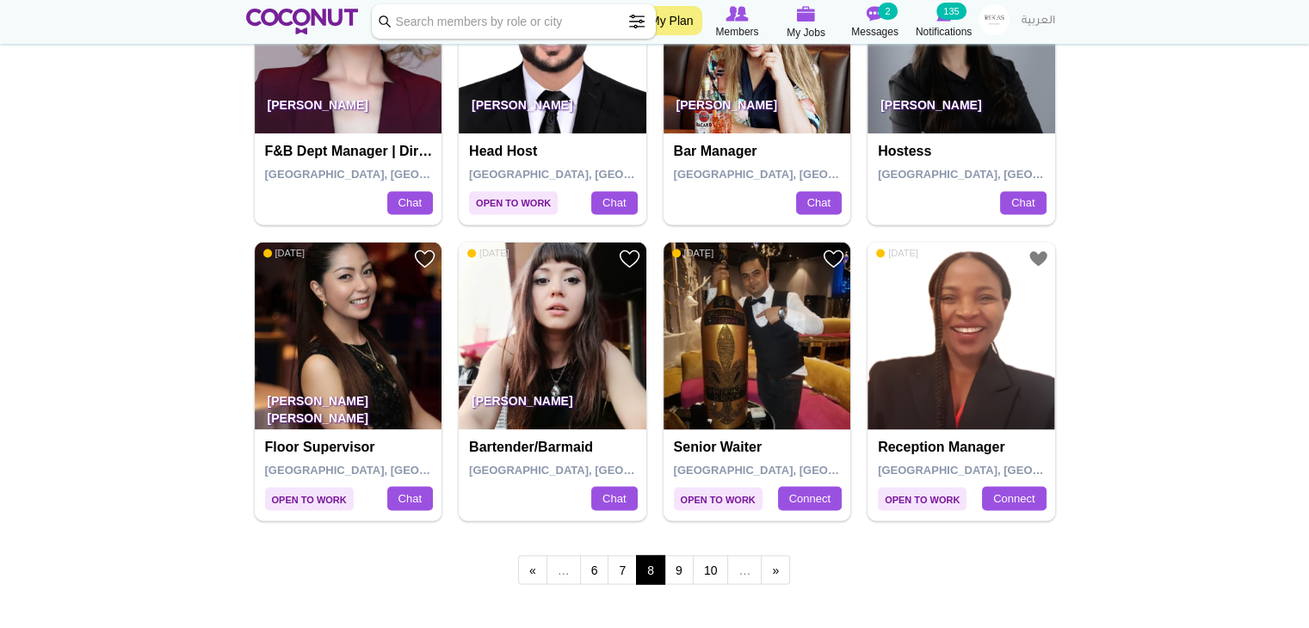
scroll to position [2819, 0]
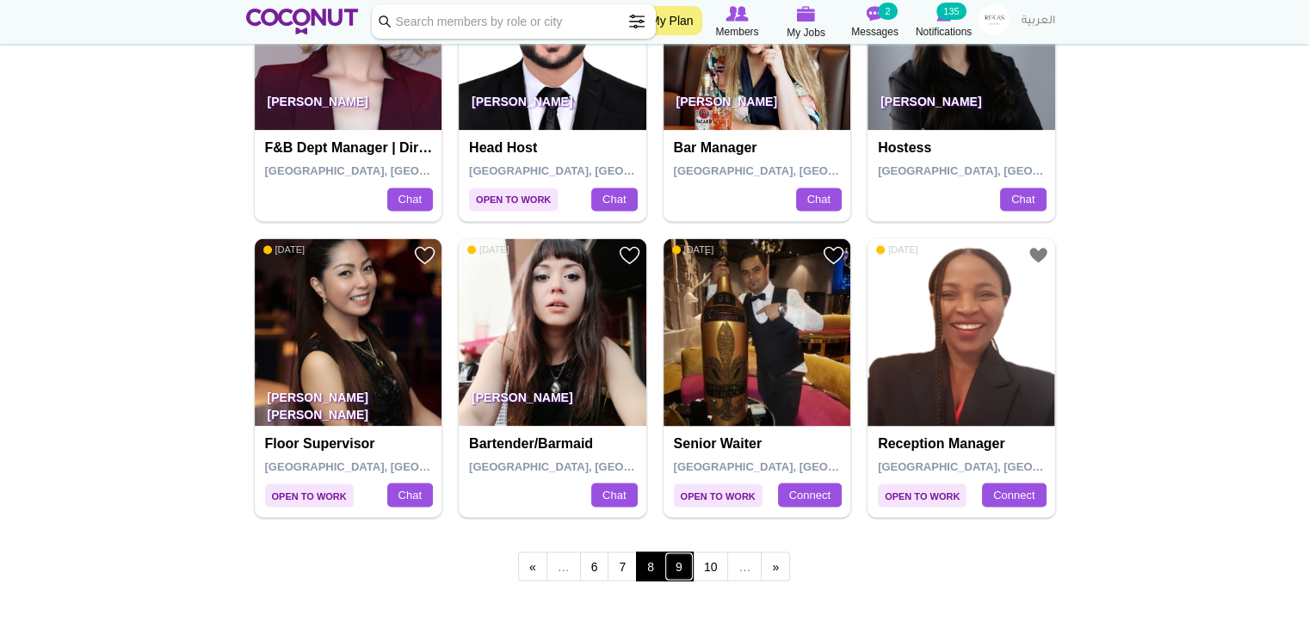
click at [676, 559] on link "9" at bounding box center [678, 566] width 29 height 29
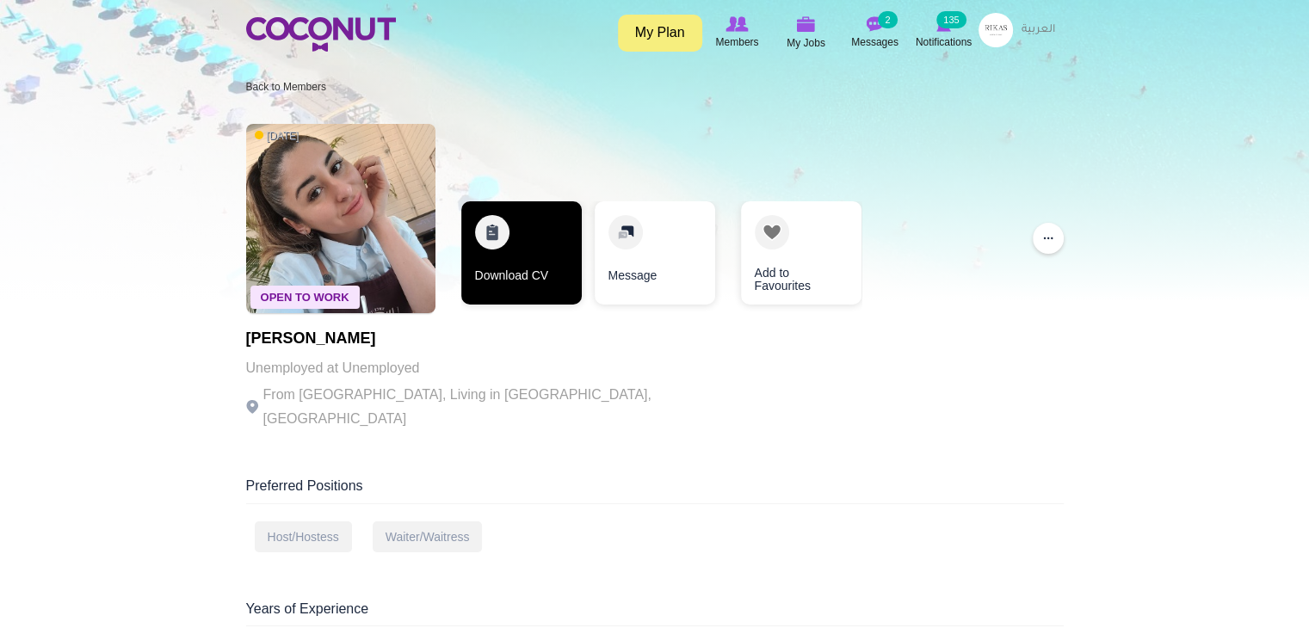
click at [527, 268] on link "Download CV" at bounding box center [521, 252] width 120 height 103
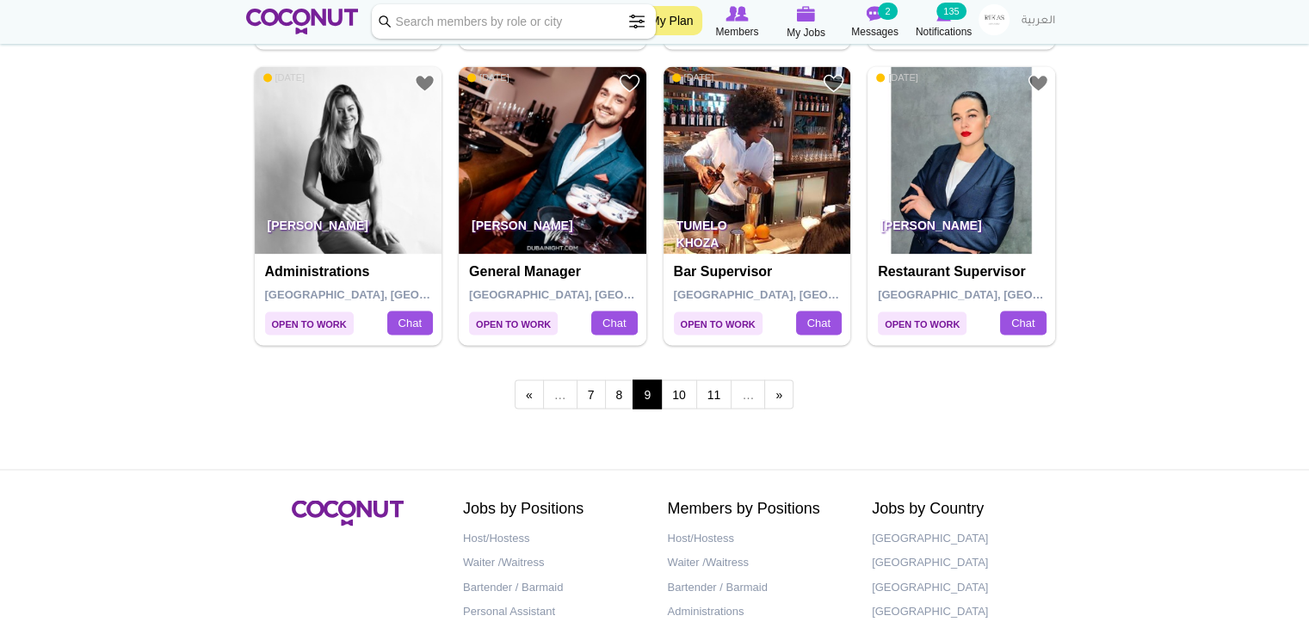
scroll to position [2992, 0]
click at [670, 393] on link "10" at bounding box center [679, 394] width 36 height 29
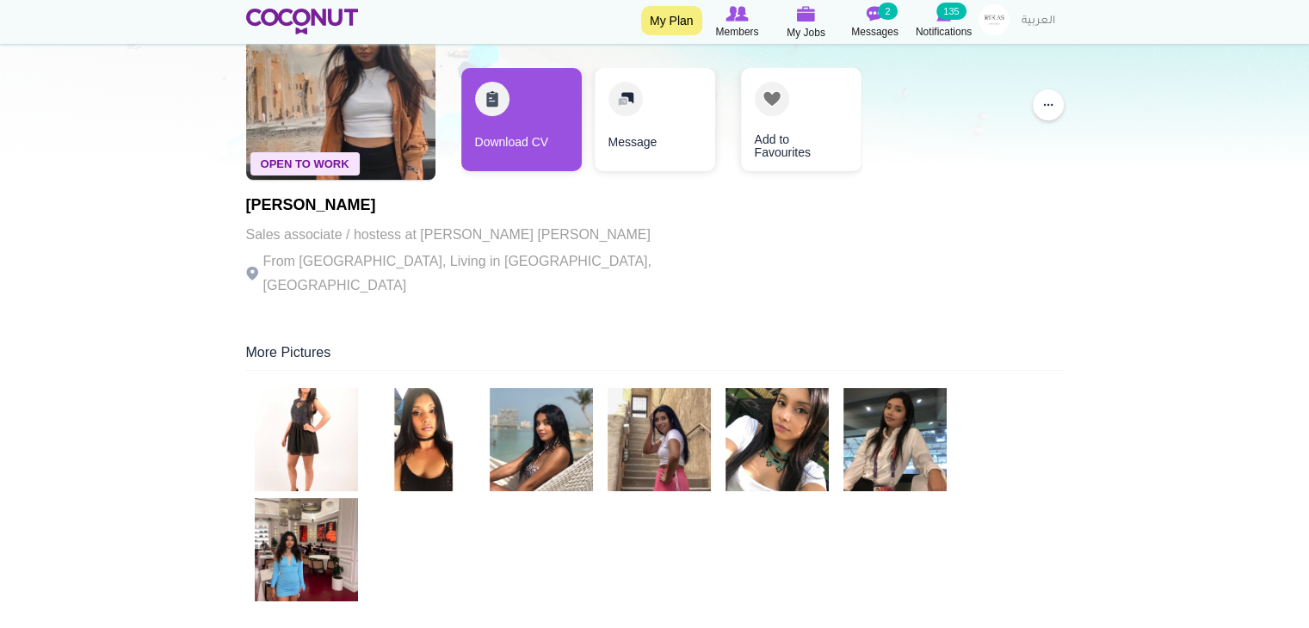
scroll to position [134, 0]
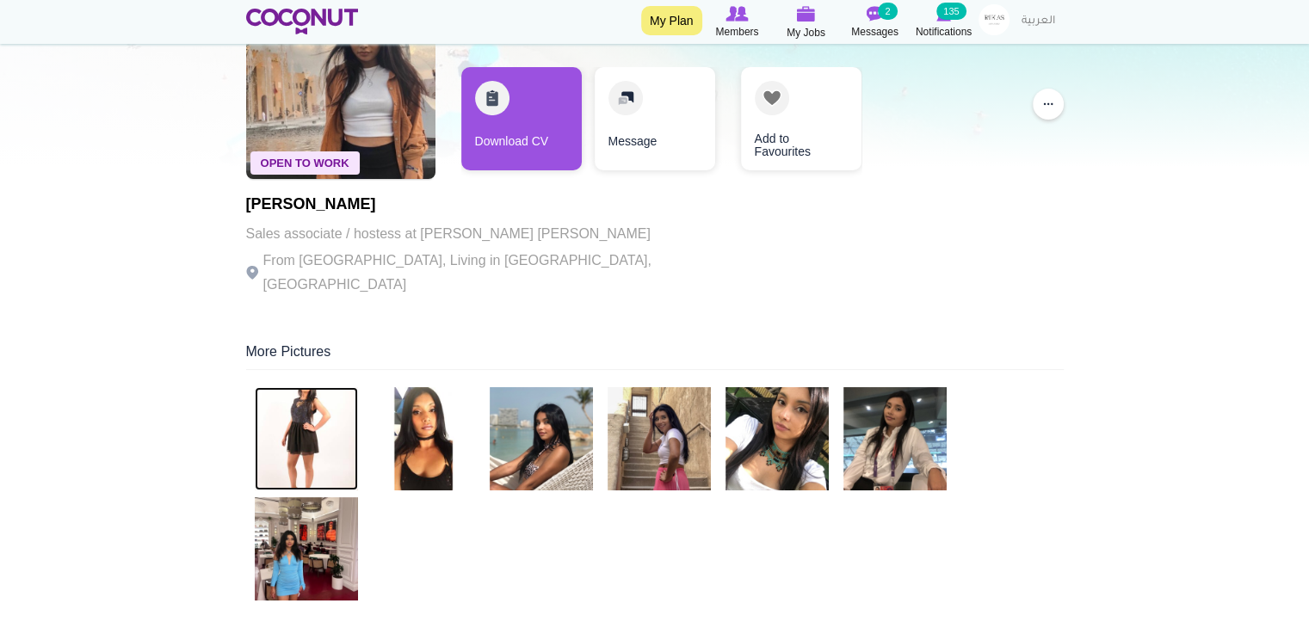
click at [325, 407] on img at bounding box center [306, 438] width 103 height 103
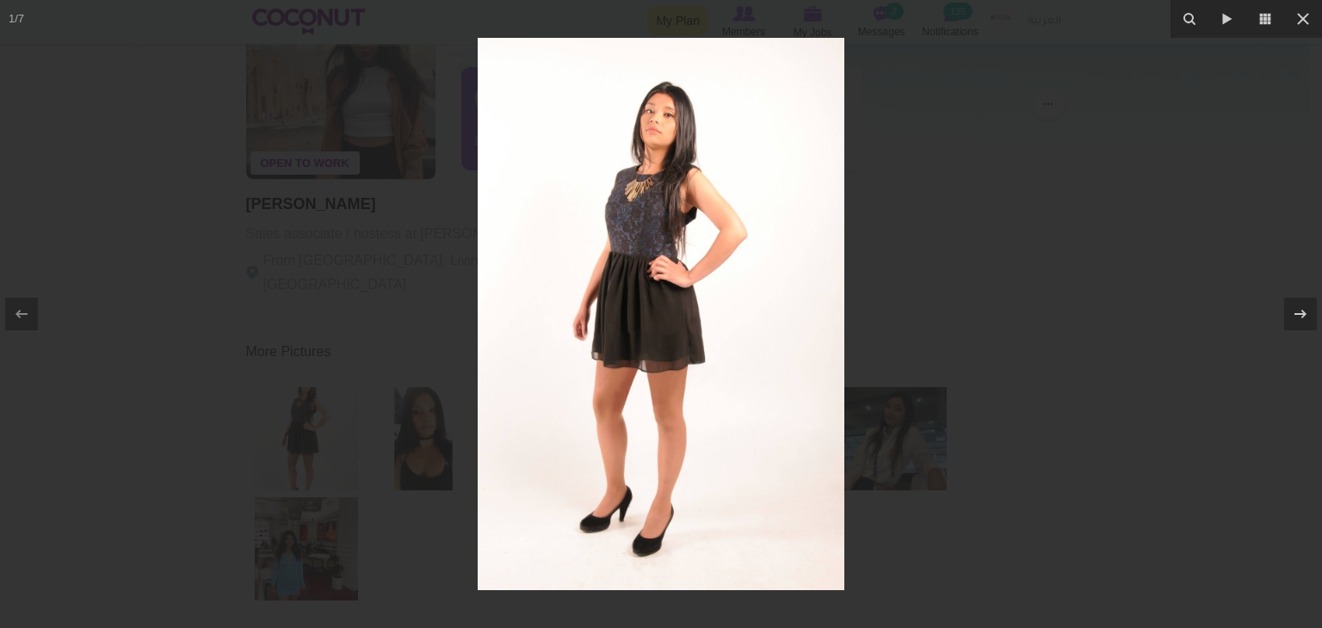
click at [1184, 298] on div at bounding box center [661, 314] width 1322 height 628
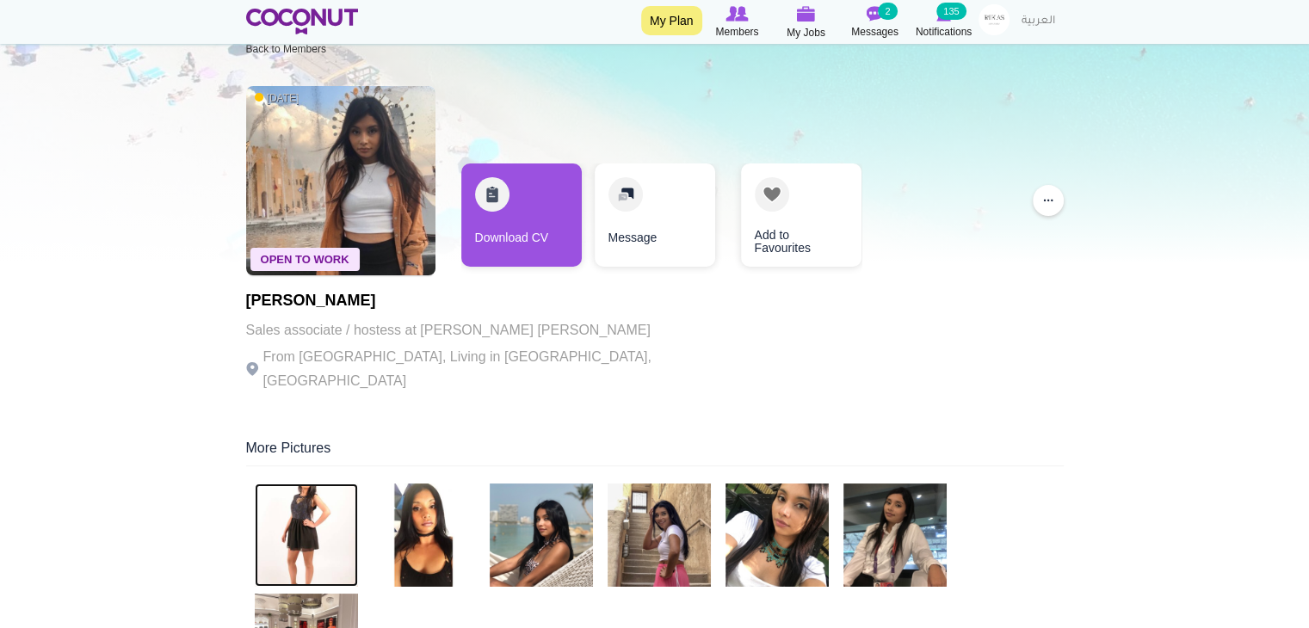
scroll to position [37, 0]
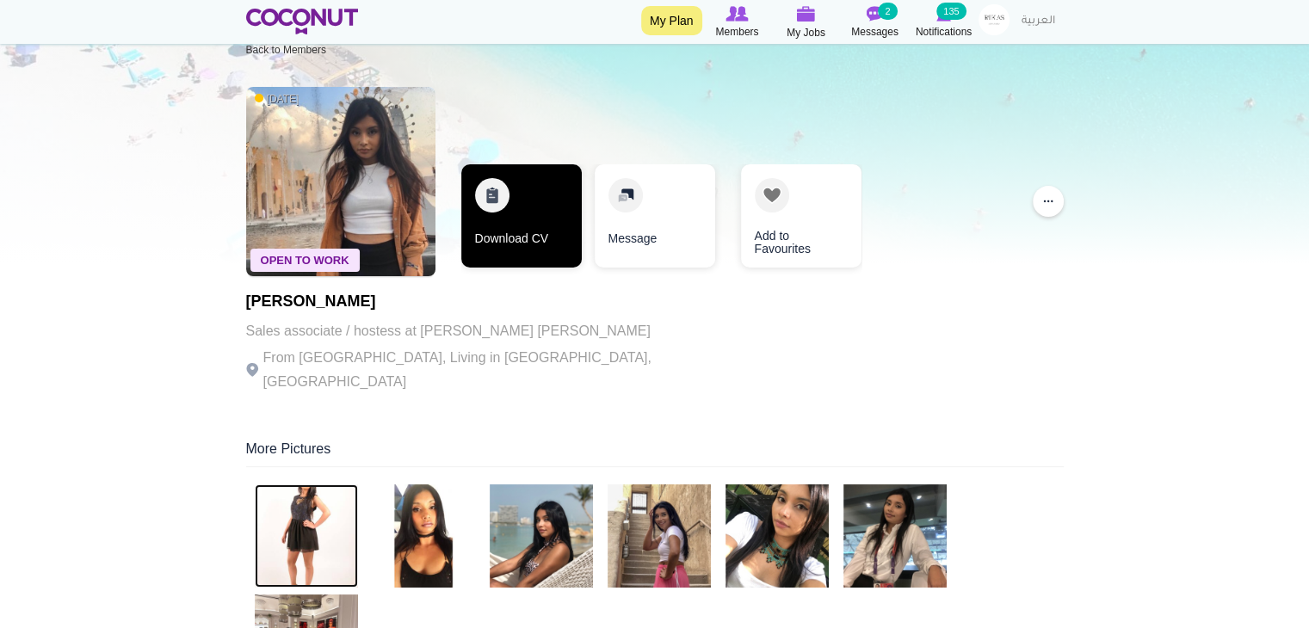
click at [522, 256] on link "Download CV" at bounding box center [521, 215] width 120 height 103
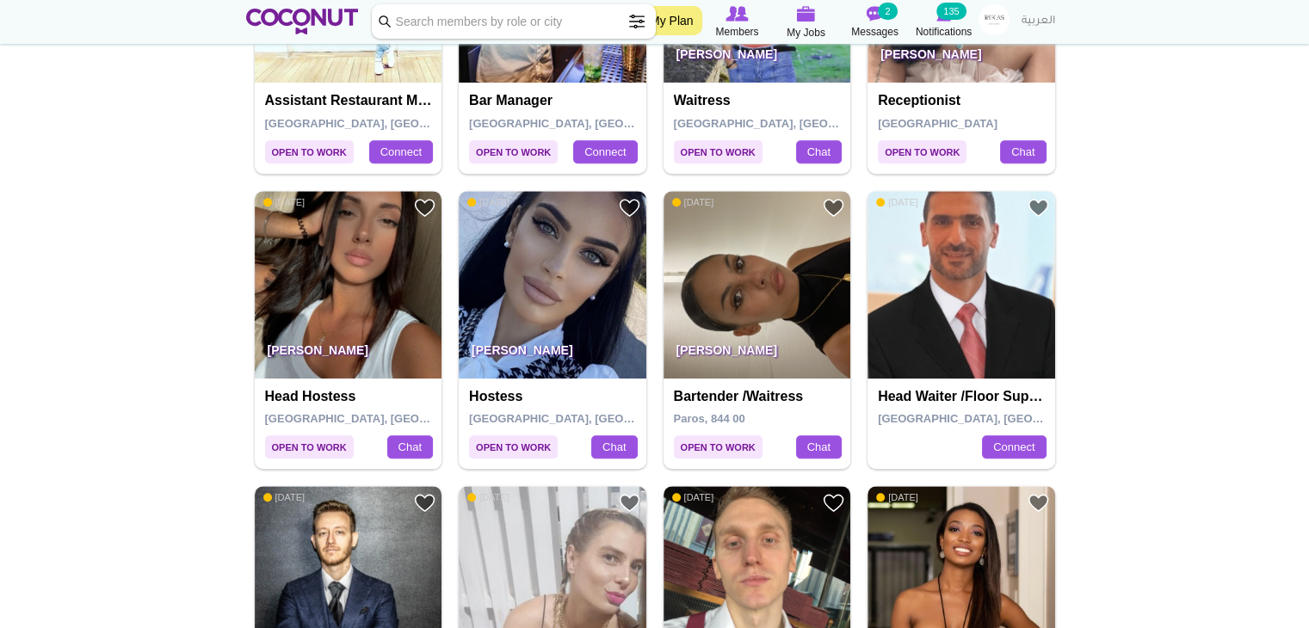
scroll to position [1095, 0]
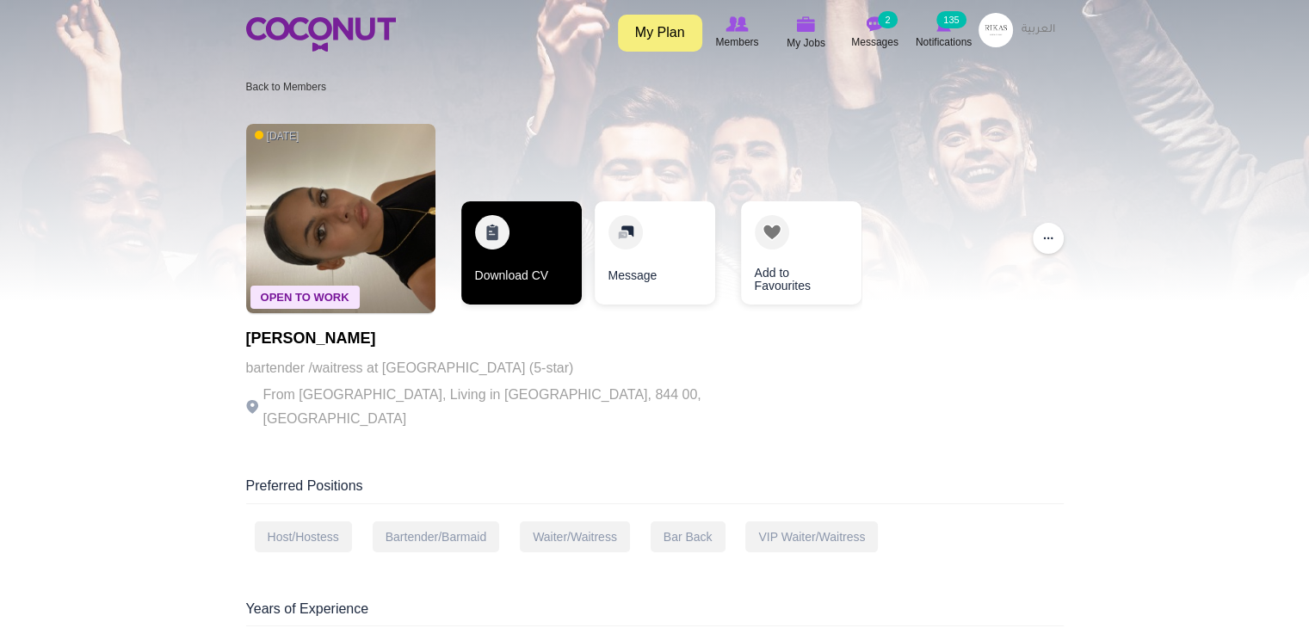
click at [550, 241] on link "Download CV" at bounding box center [521, 252] width 120 height 103
